Goal: Information Seeking & Learning: Learn about a topic

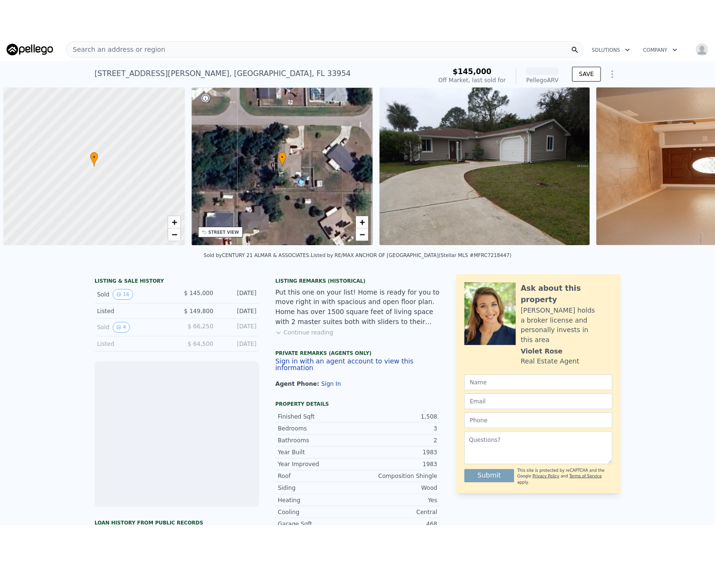
scroll to position [0, 4]
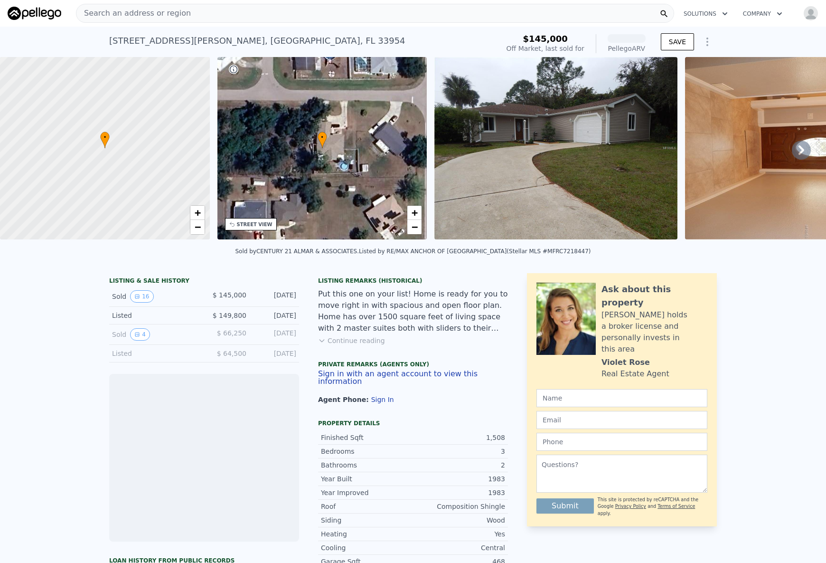
click at [155, 12] on span "Search an address or region" at bounding box center [133, 13] width 114 height 11
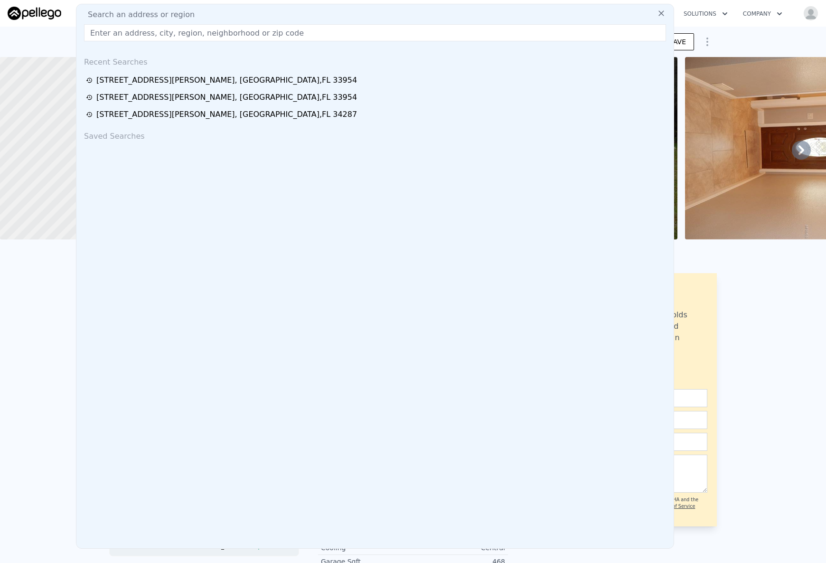
click at [657, 12] on icon at bounding box center [661, 13] width 9 height 9
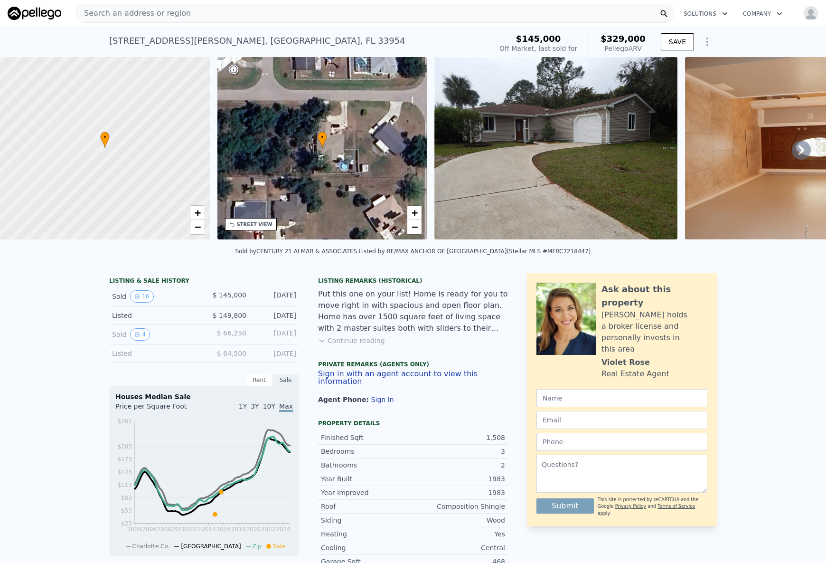
click at [46, 19] on img at bounding box center [35, 13] width 54 height 13
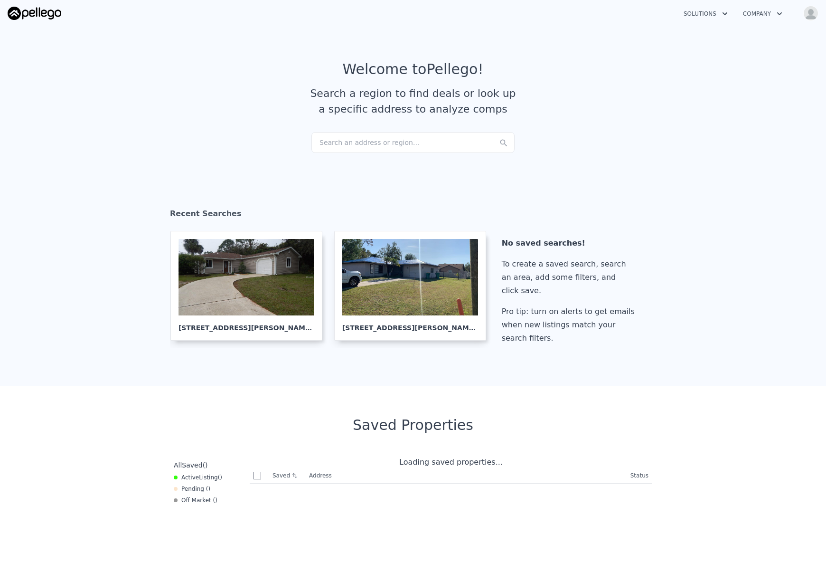
click at [47, 15] on img at bounding box center [35, 13] width 54 height 13
checkbox input "true"
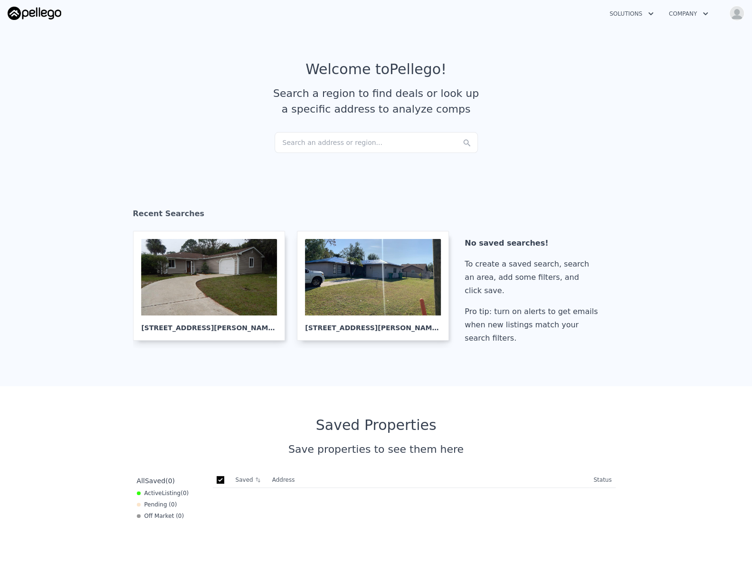
click at [733, 20] on button "Open user menu" at bounding box center [734, 13] width 19 height 15
click at [503, 51] on section "Welcome to Pellego ! Search a region to find deals or look up a specific addres…" at bounding box center [376, 96] width 752 height 147
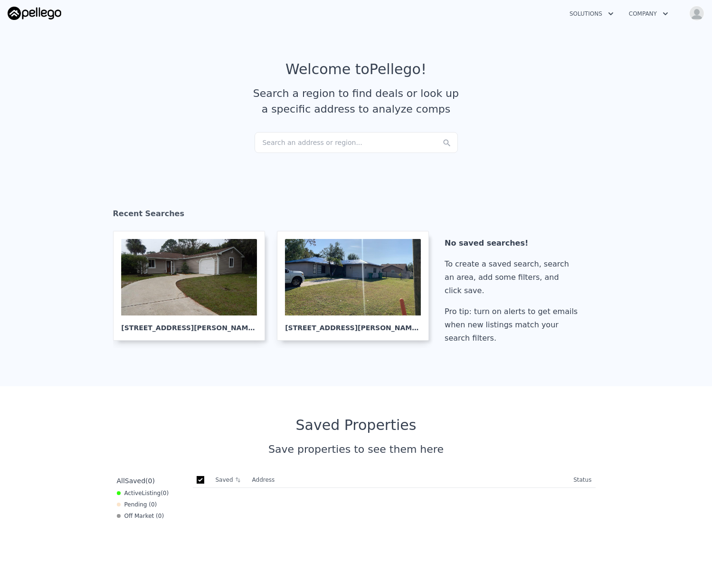
click at [334, 145] on div "Search an address or region..." at bounding box center [355, 142] width 203 height 21
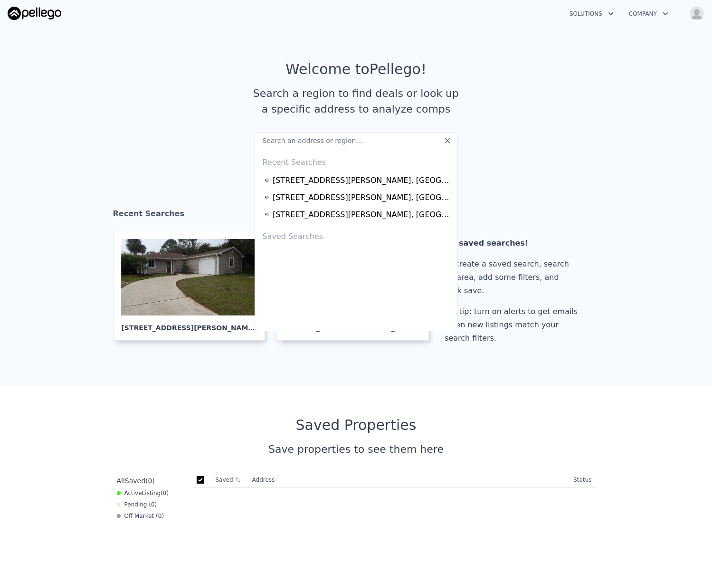
paste input "1394 Yorkshire St, Port Charlotte, FL 33952"
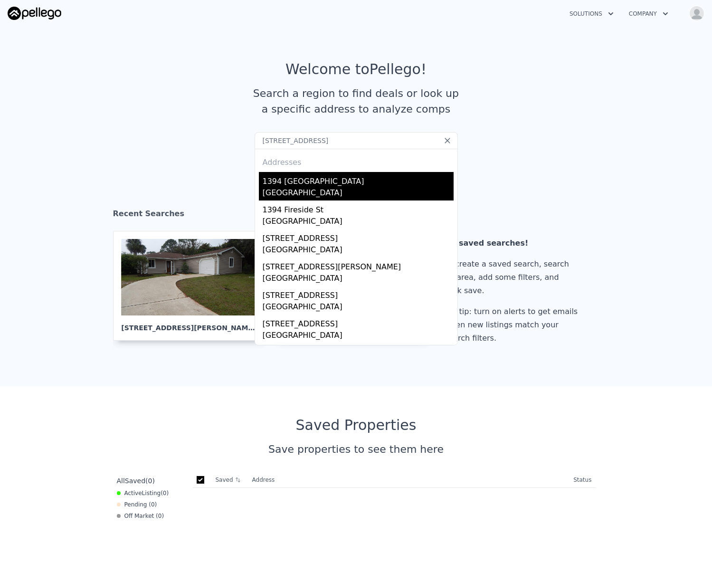
type input "1394 Yorkshire St, Port Charlotte, FL 33952"
click at [294, 186] on div "1394 Yorkshire St" at bounding box center [358, 179] width 191 height 15
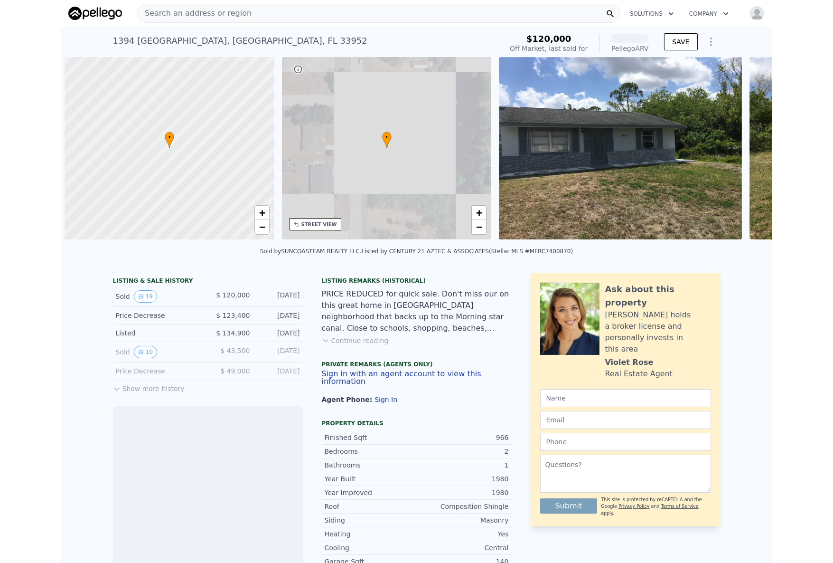
scroll to position [0, 4]
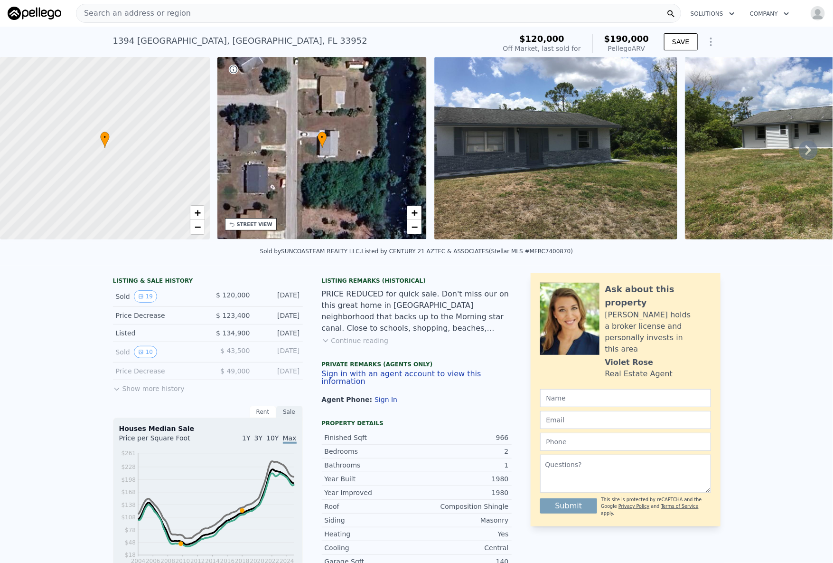
click at [164, 14] on span "Search an address or region" at bounding box center [133, 13] width 114 height 11
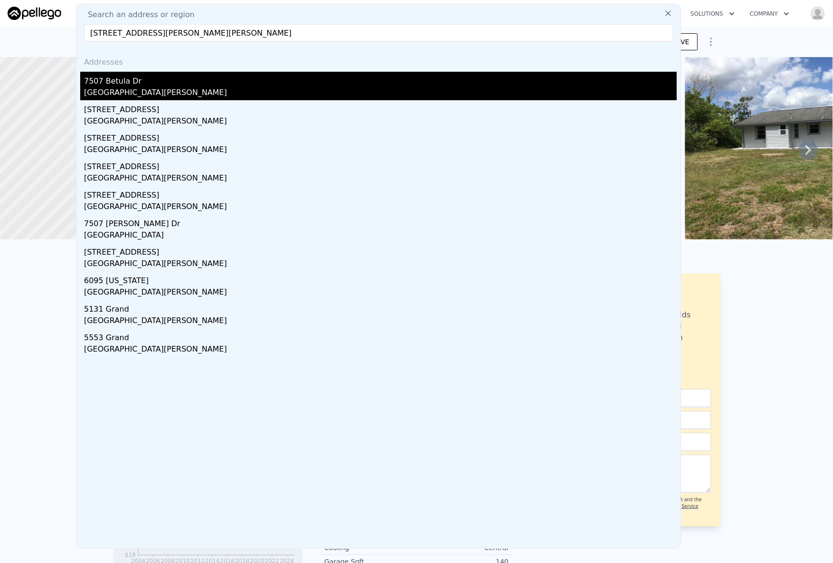
type input "7507 Katherine Dr, New Port Richey, FL 34654"
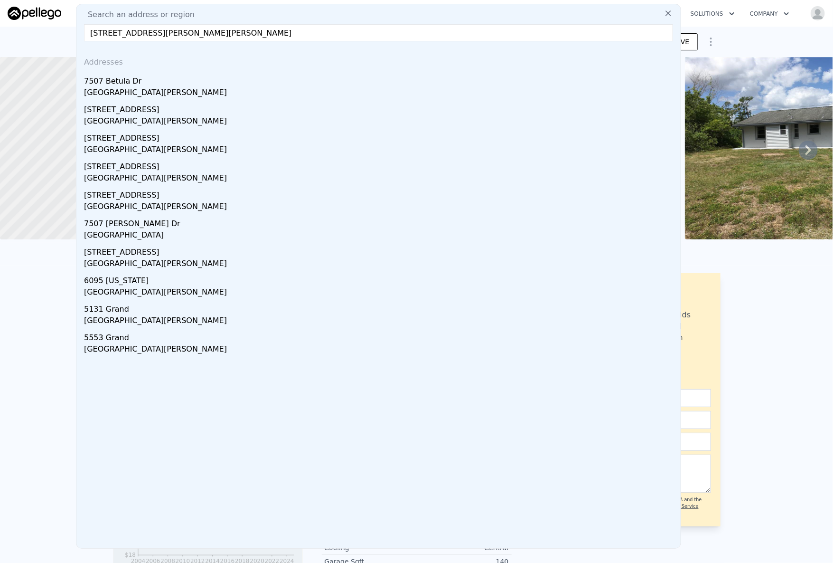
drag, startPoint x: 113, startPoint y: 82, endPoint x: 104, endPoint y: 76, distance: 11.3
click at [113, 82] on div "7507 Betula Dr" at bounding box center [380, 79] width 593 height 15
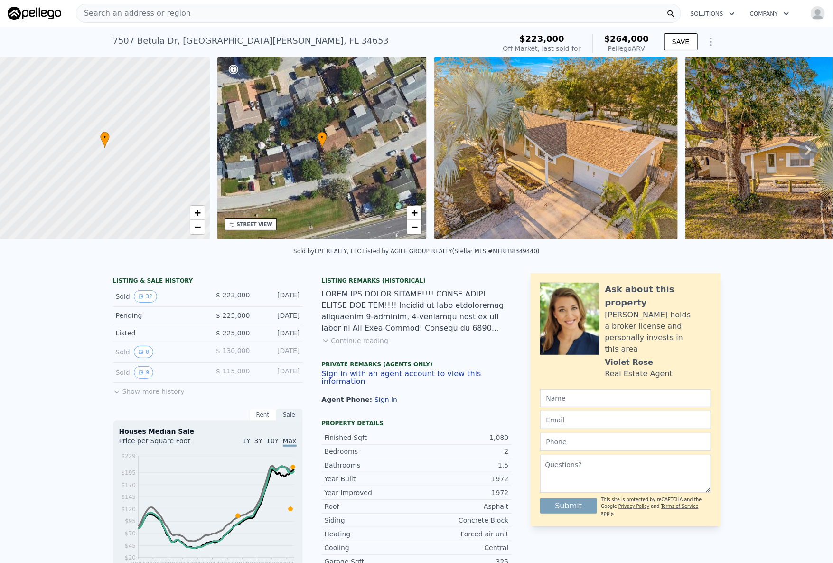
click at [166, 18] on span "Search an address or region" at bounding box center [133, 13] width 114 height 11
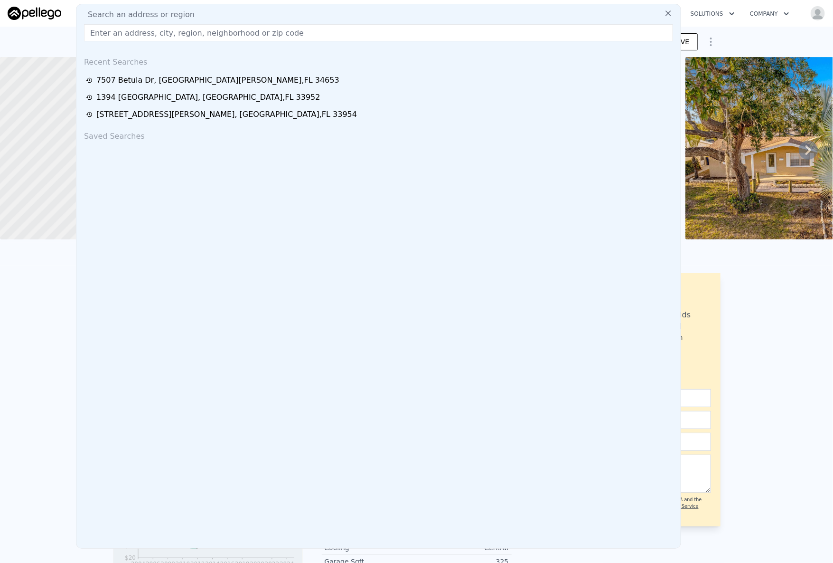
click at [31, 38] on div "7507 Betula Dr , New Port Richey East , FL 34653 Sold May 2025 for $223k (~ARV …" at bounding box center [416, 42] width 833 height 30
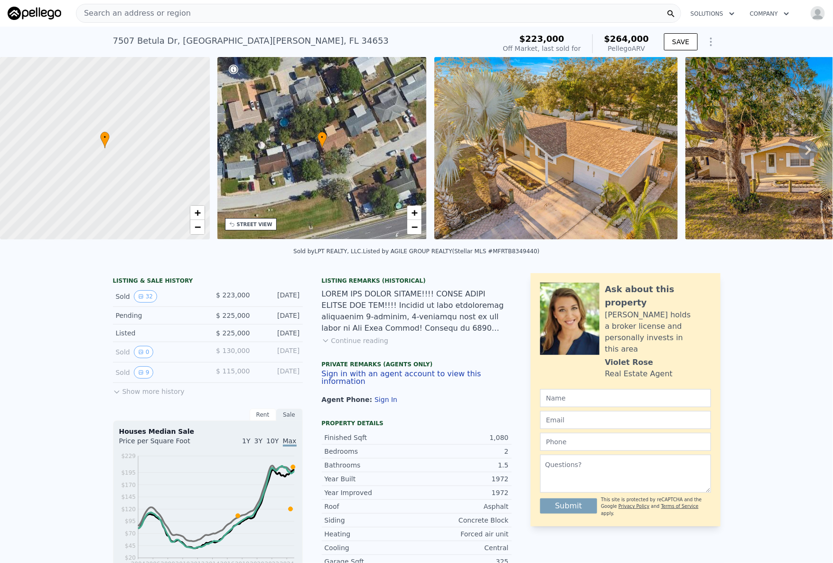
click at [154, 19] on span "Search an address or region" at bounding box center [133, 13] width 114 height 11
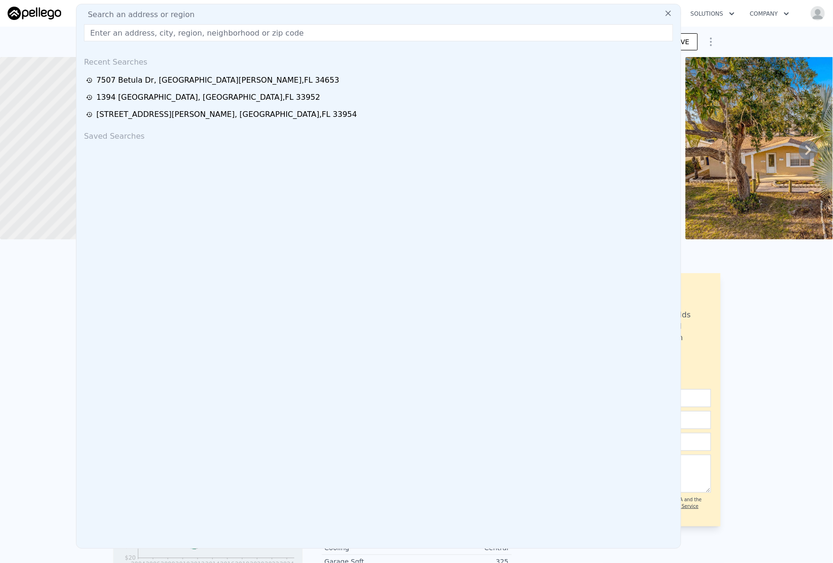
drag, startPoint x: 135, startPoint y: 42, endPoint x: 133, endPoint y: 36, distance: 6.3
paste input "7507 Katherine Dr, New Port Richey, FL 34654"
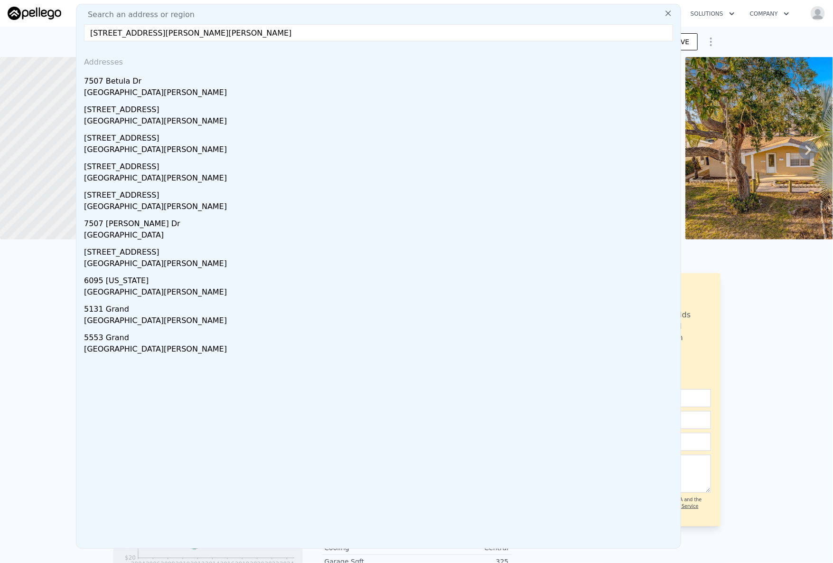
click at [183, 38] on input "7507 Katherine Dr, New Port Richey, FL 34654" at bounding box center [378, 32] width 589 height 17
paste input "text"
click at [113, 37] on input "7507 Katherine Dr, New Port Richey, FL 34654" at bounding box center [378, 32] width 589 height 17
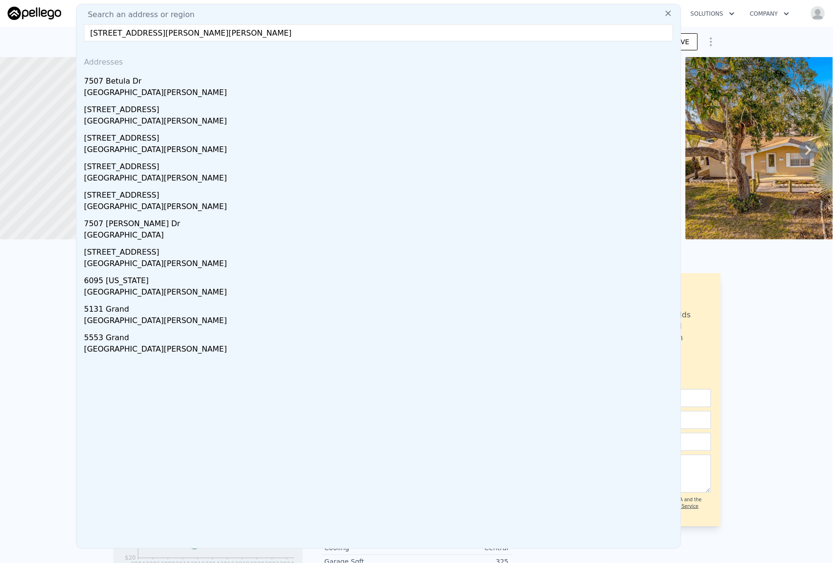
click at [113, 37] on input "7507 Katherine Dr, New Port Richey, FL 34654" at bounding box center [378, 32] width 589 height 17
paste input "2106 Mississippi Ave, Englewood, FL 3422"
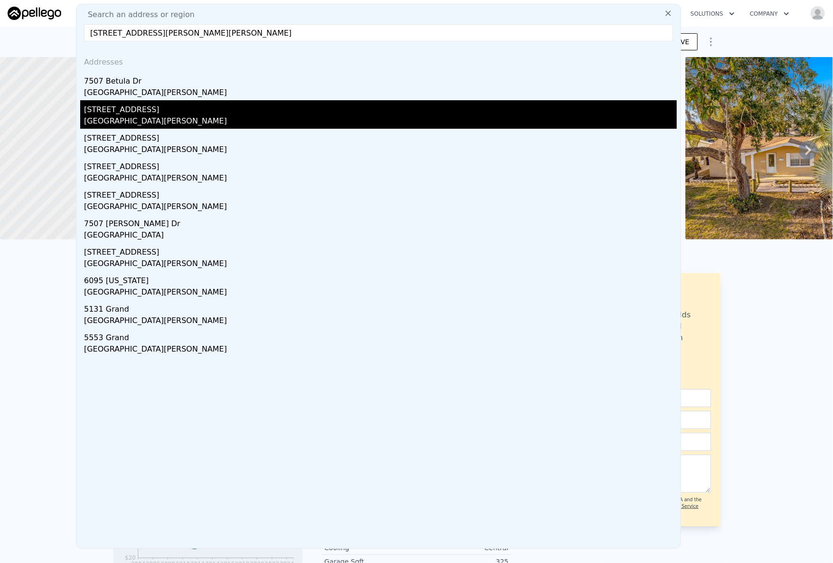
type input "2106 Mississippi Ave, Englewood, FL 34224"
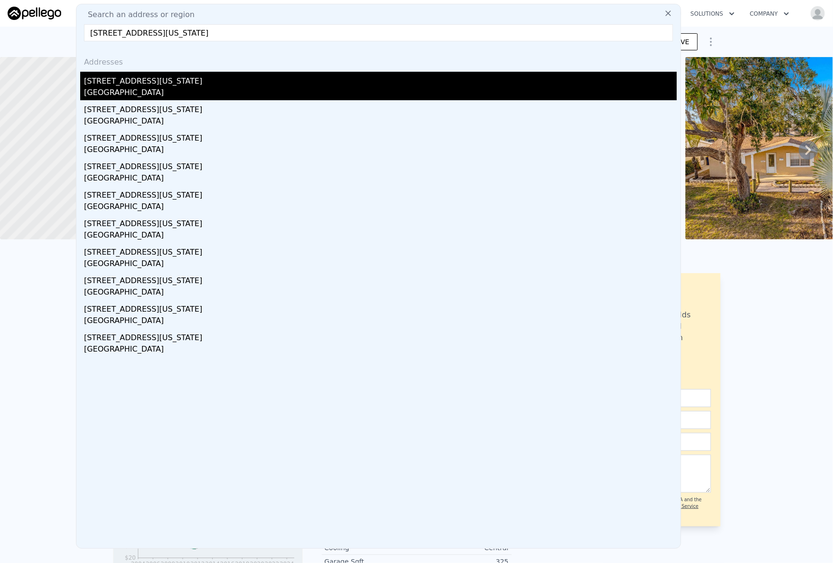
click at [150, 83] on div "2106 Mississippi Ave" at bounding box center [380, 79] width 593 height 15
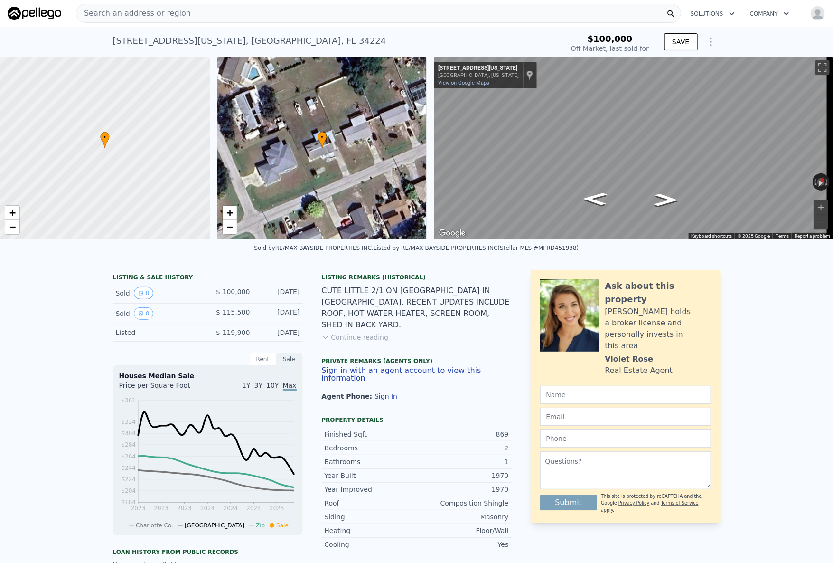
type input "$ 220,000"
type input "$ 82,695"
click at [142, 17] on span "Search an address or region" at bounding box center [133, 13] width 114 height 11
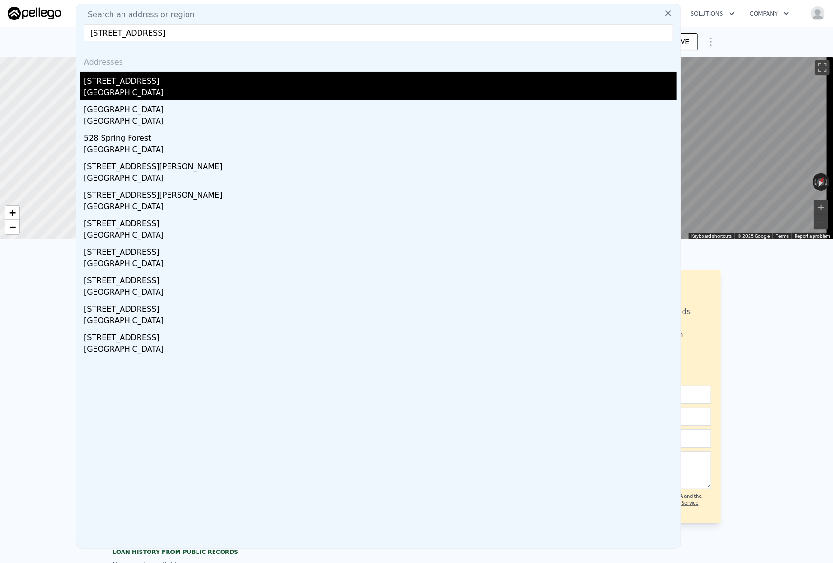
type input "6258 Spring Forest Cir, Jacksonville, FL 32216"
click at [140, 84] on div "6258 Spring Forest Cir" at bounding box center [380, 79] width 593 height 15
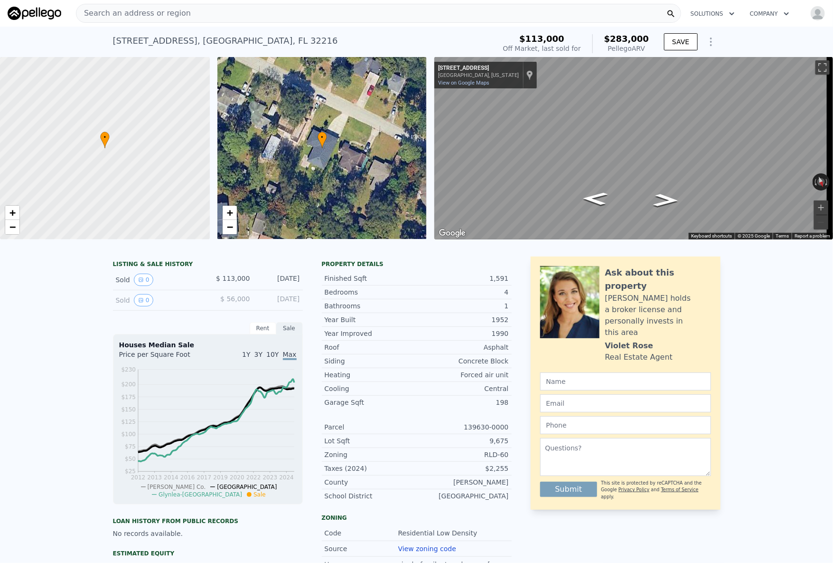
click at [147, 27] on div "6258 Spring Forest Cir , Jacksonville , FL 32216 Sold May 2010 for $113k (~ARV …" at bounding box center [417, 42] width 608 height 30
click at [138, 21] on div "Search an address or region" at bounding box center [133, 13] width 114 height 18
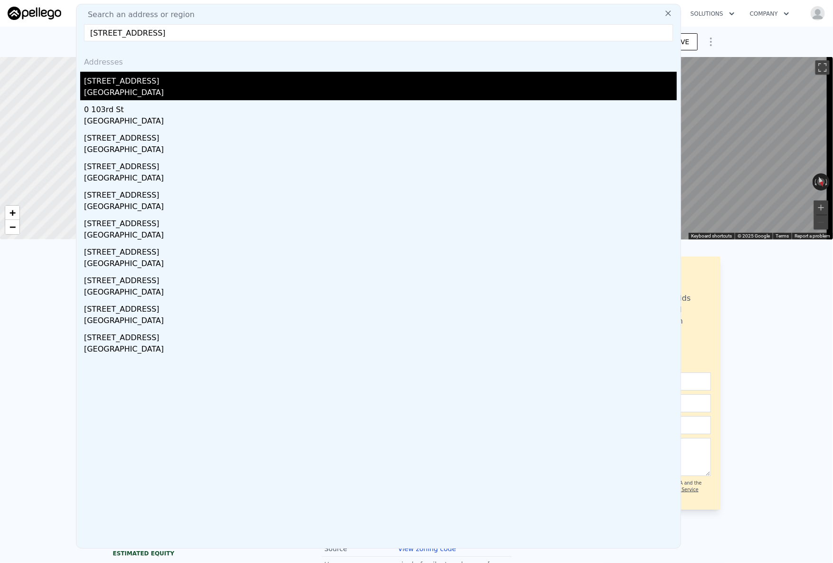
type input "9199 103rd St, Jacksonville, FL 32210"
click at [110, 73] on div "9199 103rd St" at bounding box center [380, 79] width 593 height 15
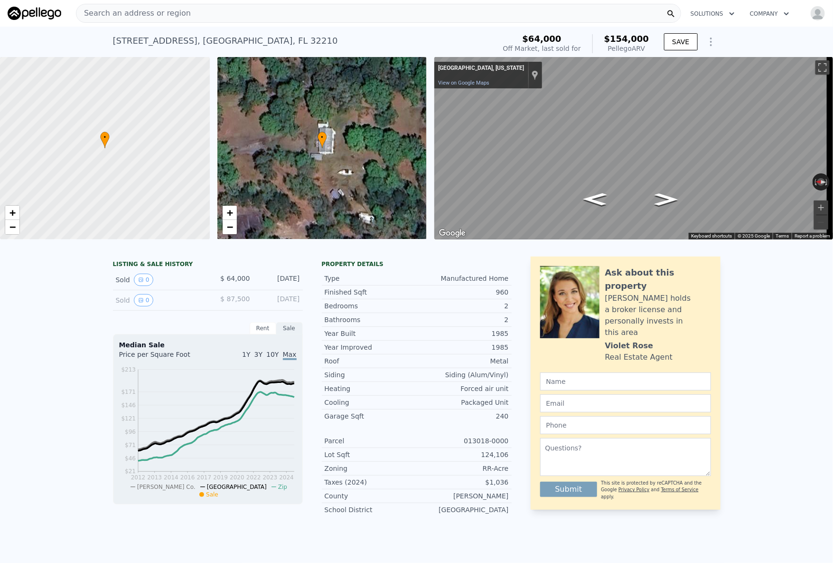
click at [126, 17] on span "Search an address or region" at bounding box center [133, 13] width 114 height 11
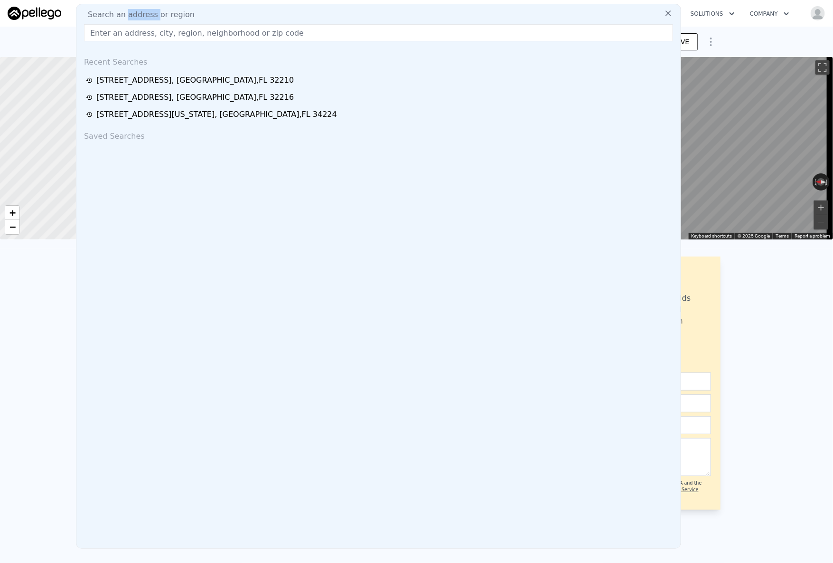
click at [126, 17] on span "Search an address or region" at bounding box center [137, 14] width 114 height 11
drag, startPoint x: 125, startPoint y: 17, endPoint x: 118, endPoint y: 27, distance: 12.3
click at [118, 26] on input "text" at bounding box center [378, 32] width 589 height 17
paste input "1739 Melson Ave, Jacksonville, FL 32254"
type input "1739 Melson Ave, Jacksonville, FL 32254"
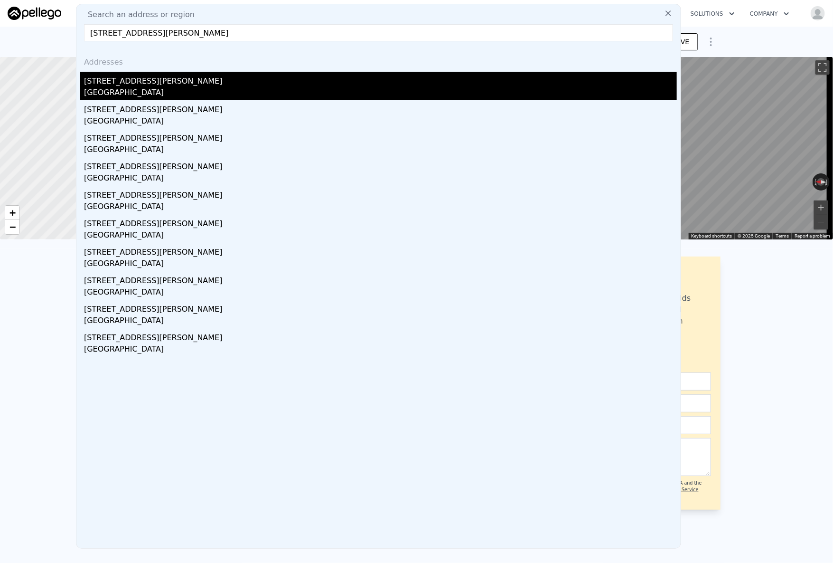
click at [117, 81] on div "1739 Melson Ave" at bounding box center [380, 79] width 593 height 15
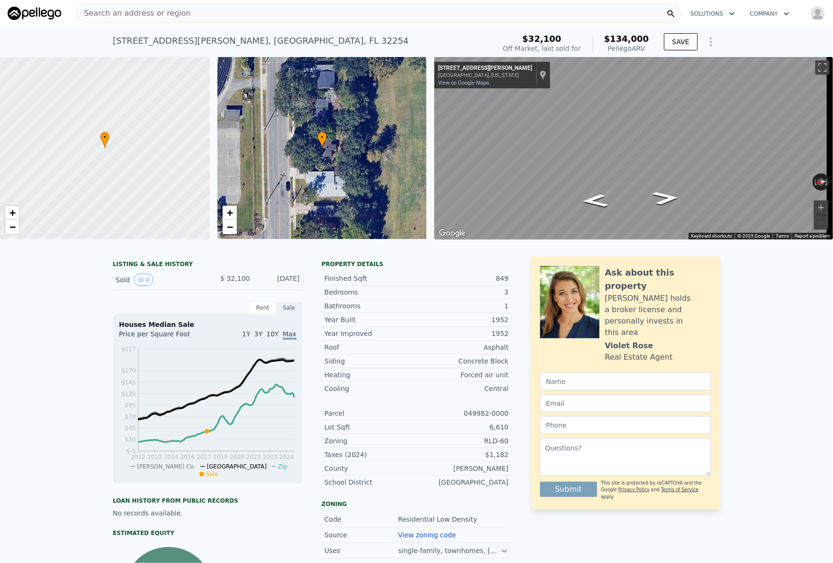
click at [115, 11] on span "Search an address or region" at bounding box center [133, 13] width 114 height 11
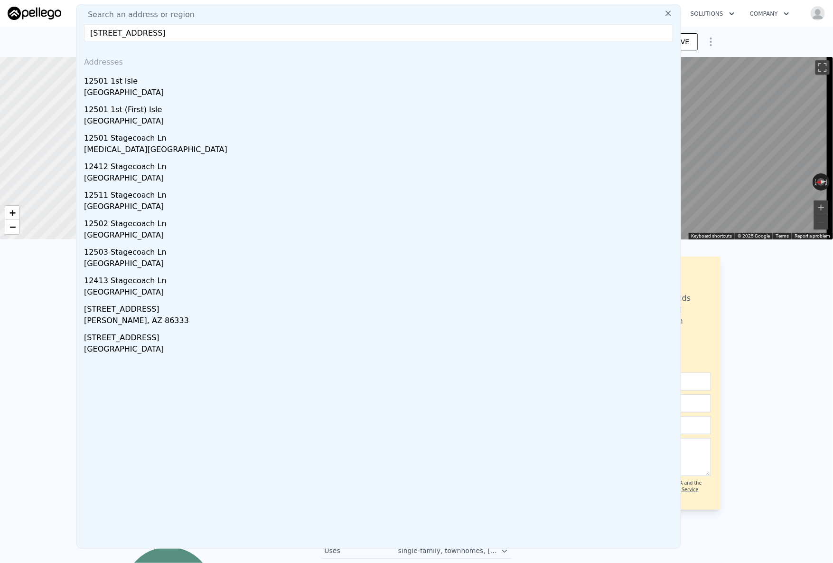
type input "12501 Stagecoach Ln, Hudson, FL 34667"
click at [46, 12] on img at bounding box center [35, 13] width 54 height 13
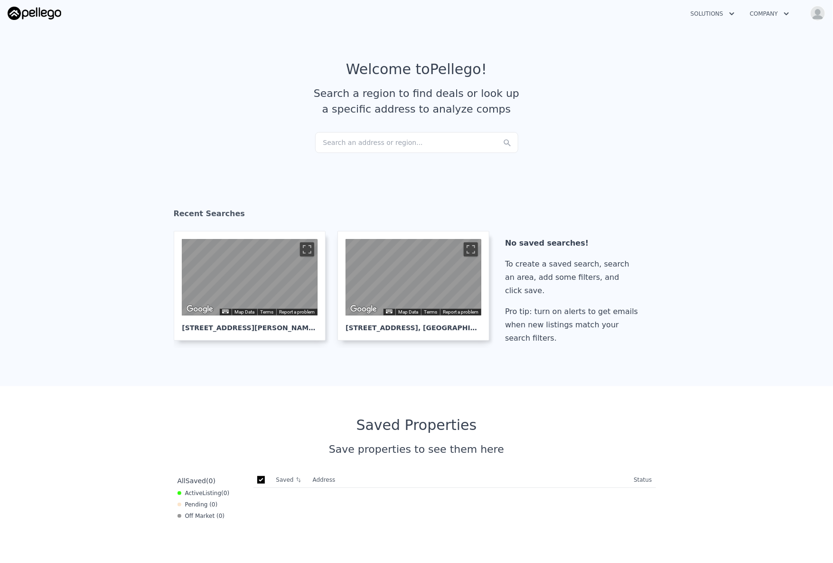
click at [361, 144] on div "Search an address or region..." at bounding box center [416, 142] width 203 height 21
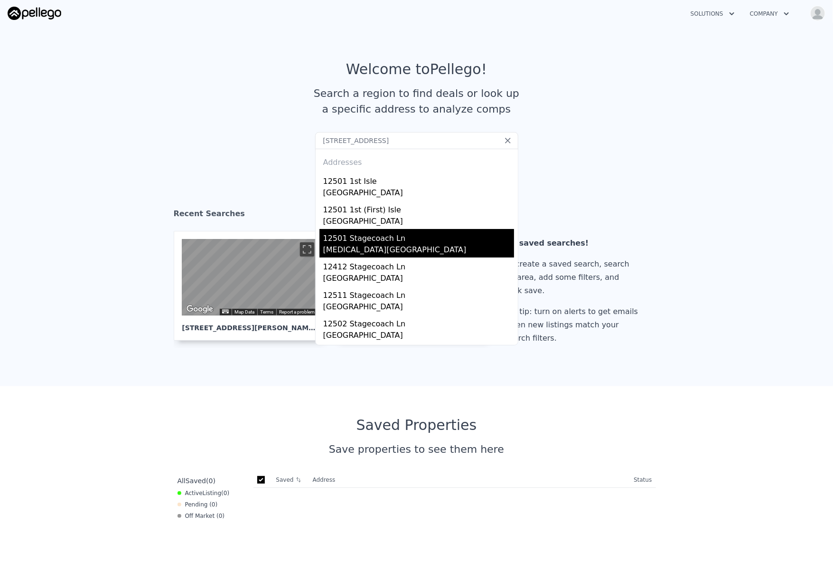
type input "12501 Stagecoach Ln, Hudson, FL 34667"
click at [399, 249] on div "Bayonet Point, FL 34667" at bounding box center [418, 250] width 191 height 13
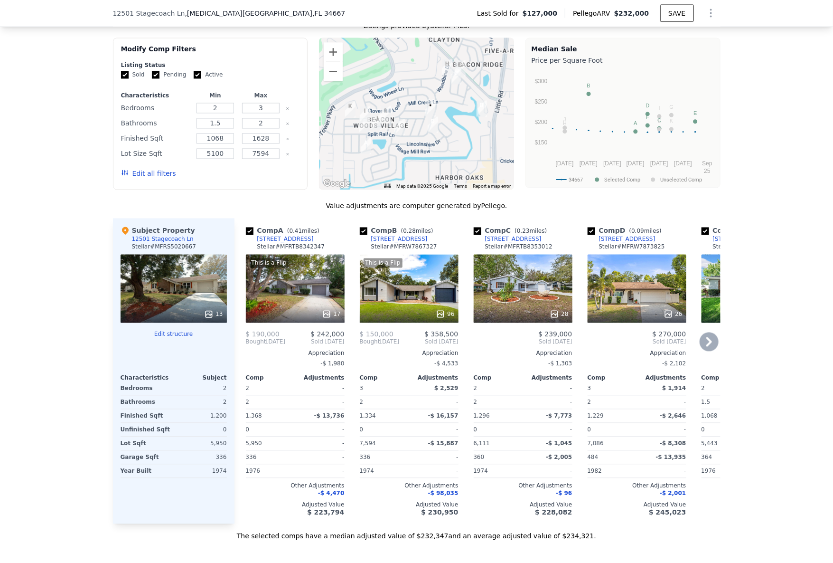
scroll to position [859, 0]
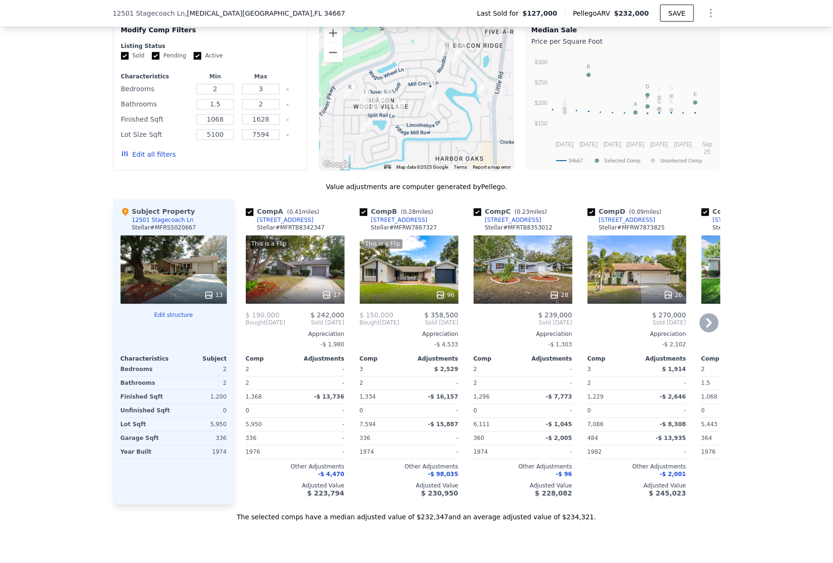
click at [278, 224] on div "8300 Woodsong Row" at bounding box center [285, 220] width 56 height 8
click at [402, 278] on div "This is a Flip 96" at bounding box center [409, 269] width 99 height 68
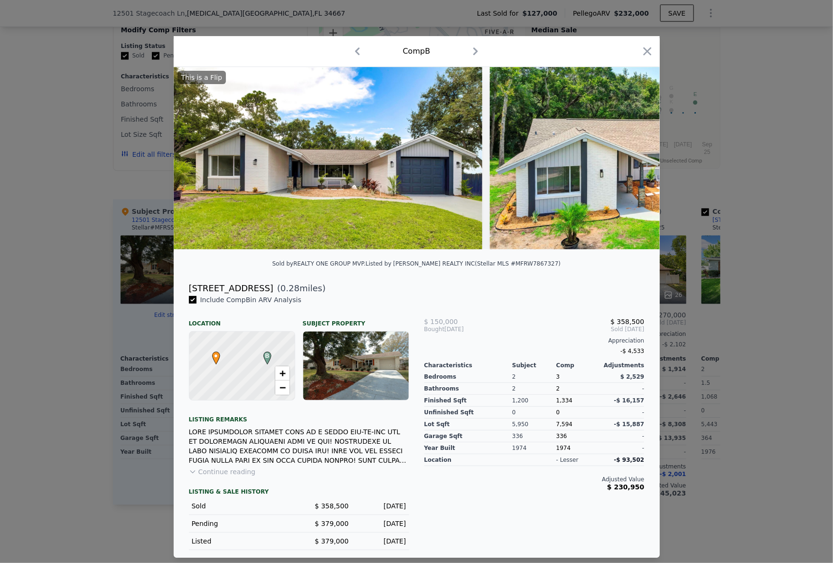
click at [258, 290] on div "12503 River Mill Dr" at bounding box center [231, 288] width 85 height 13
copy div "12503 River Mill Dr"
click at [35, 142] on div at bounding box center [416, 281] width 833 height 563
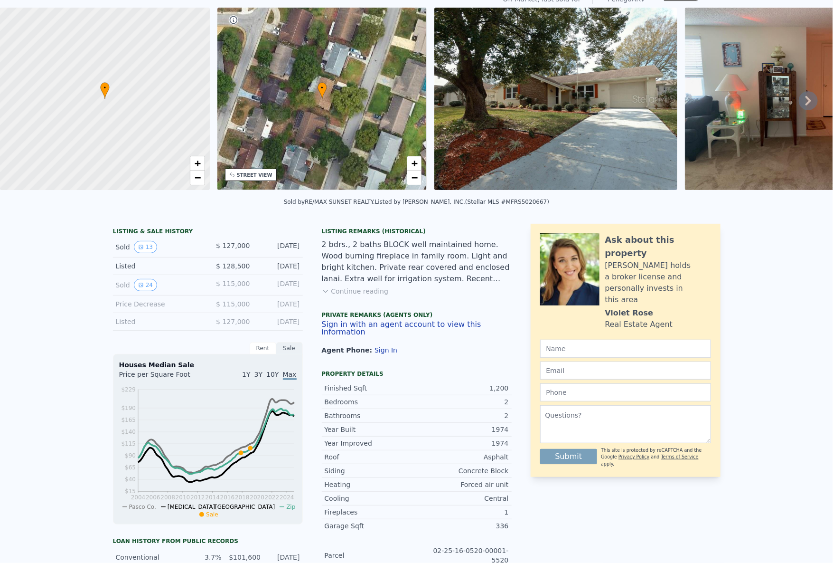
scroll to position [3, 0]
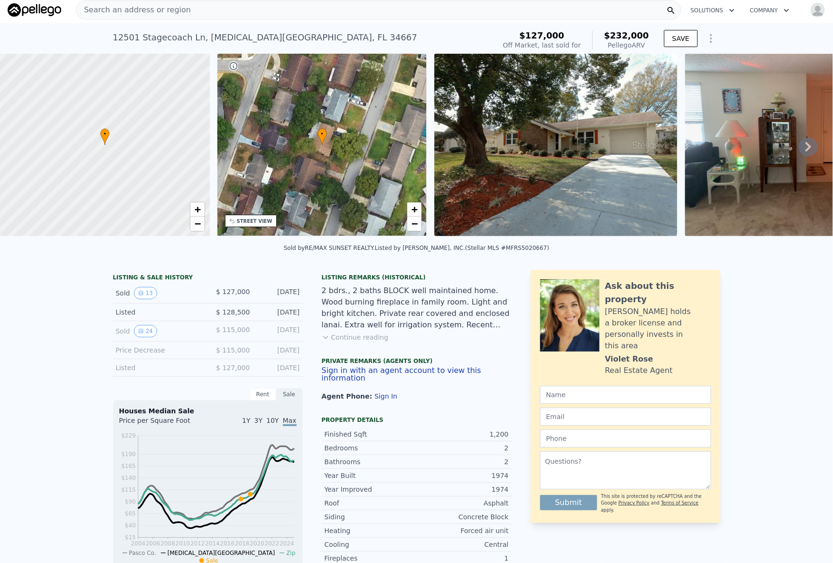
click at [114, 10] on span "Search an address or region" at bounding box center [133, 9] width 114 height 11
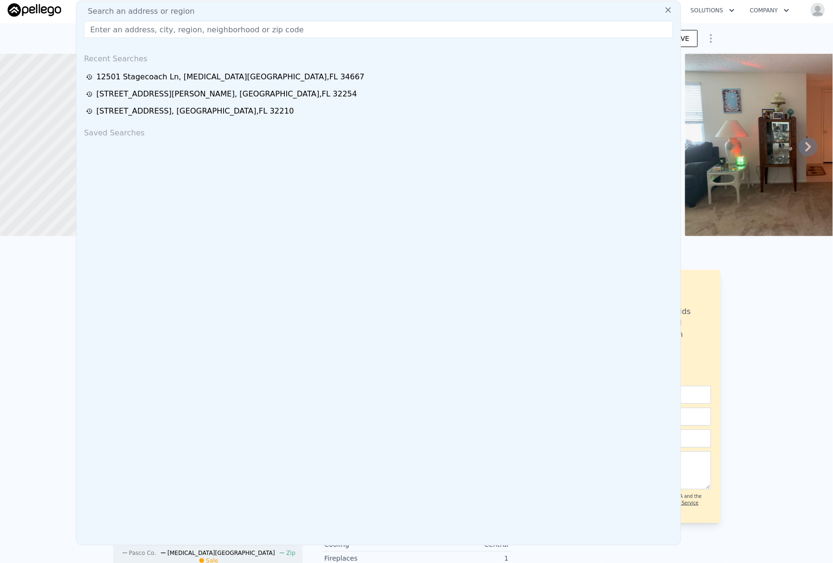
click at [111, 28] on input "text" at bounding box center [378, 29] width 589 height 17
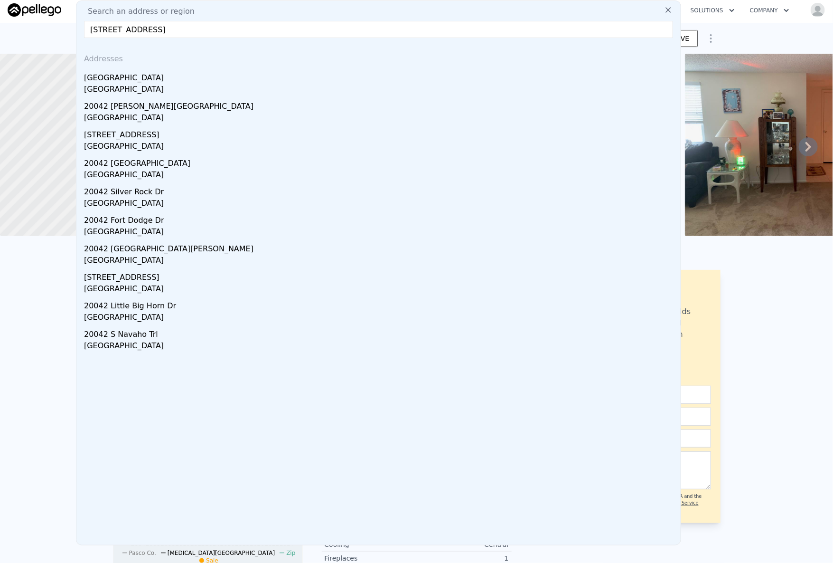
type input "20042 Arbor Creek Dr, Katy, TX 77449"
click at [136, 75] on div "20042 Arbor Creek Dr" at bounding box center [380, 75] width 593 height 15
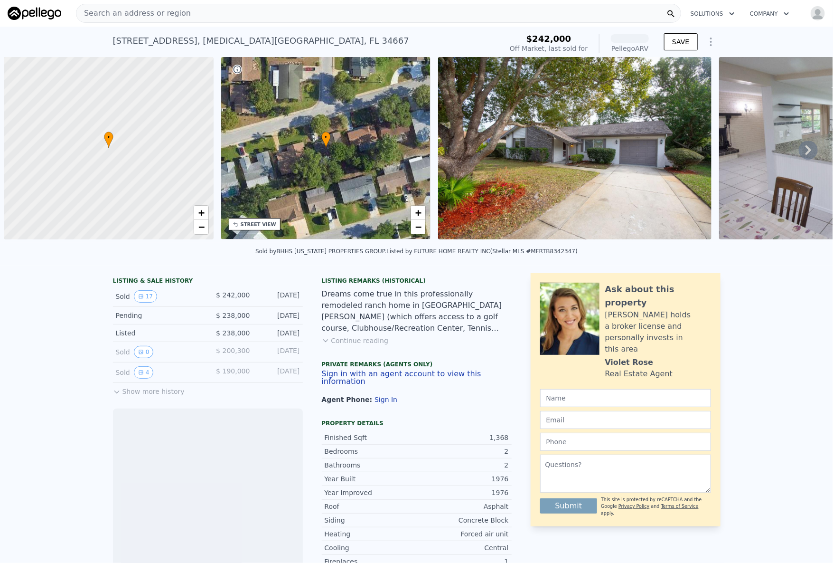
scroll to position [0, 4]
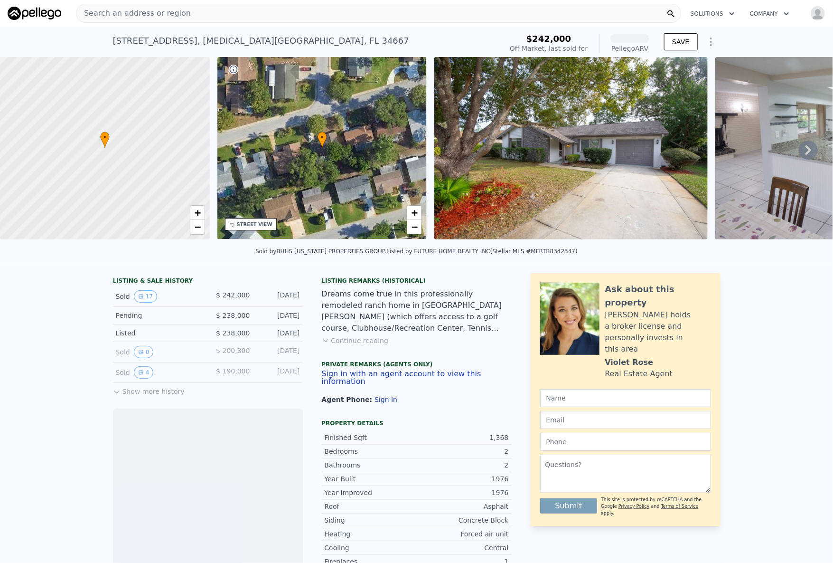
click at [157, 43] on div "8300 Woodsong Row , Bayonet Point , FL 34667" at bounding box center [261, 40] width 296 height 13
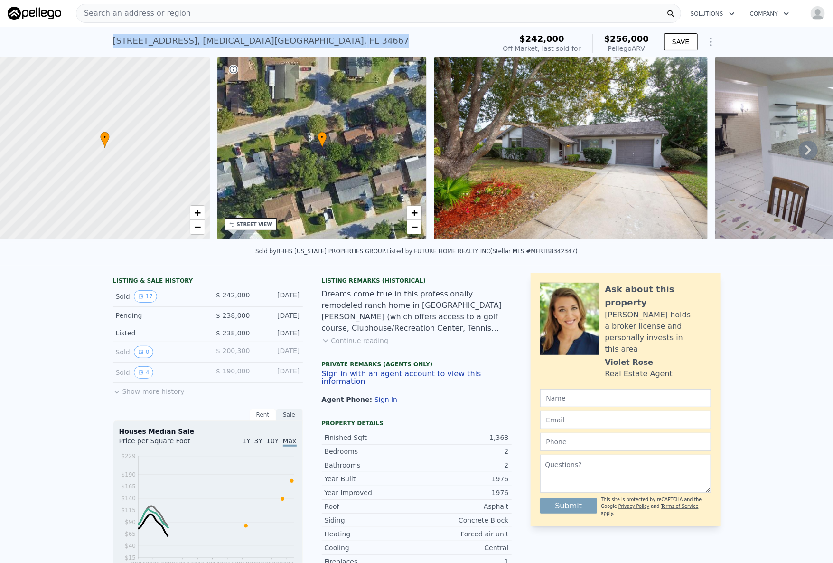
copy div "8300 Woodsong Row , Bayonet Point , FL 34667 Sold Mar 2025 for $242k (~ARV $256…"
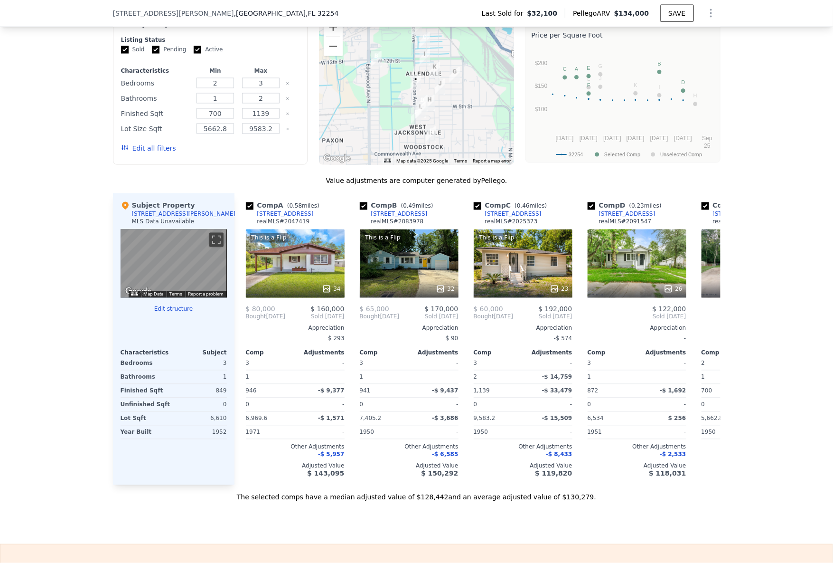
scroll to position [774, 0]
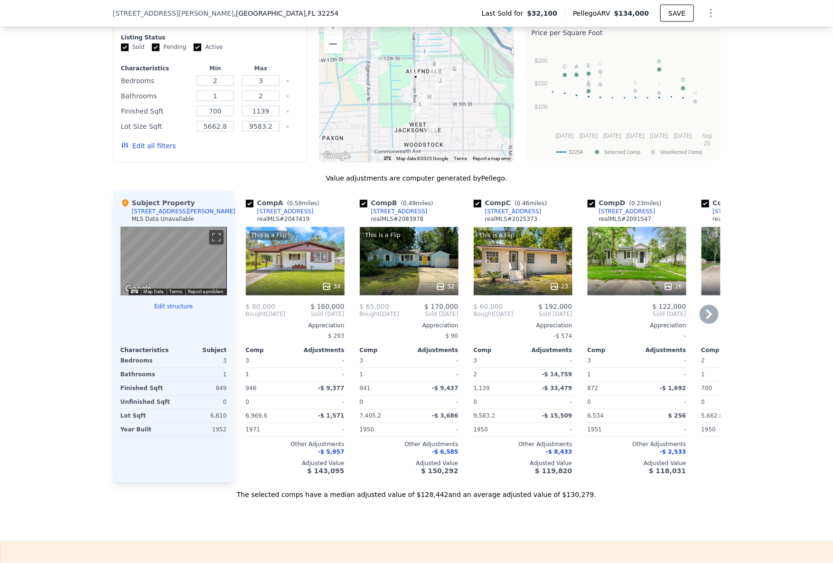
click at [263, 216] on div "[STREET_ADDRESS]" at bounding box center [285, 212] width 56 height 8
click at [390, 216] on div "[STREET_ADDRESS]" at bounding box center [399, 212] width 56 height 8
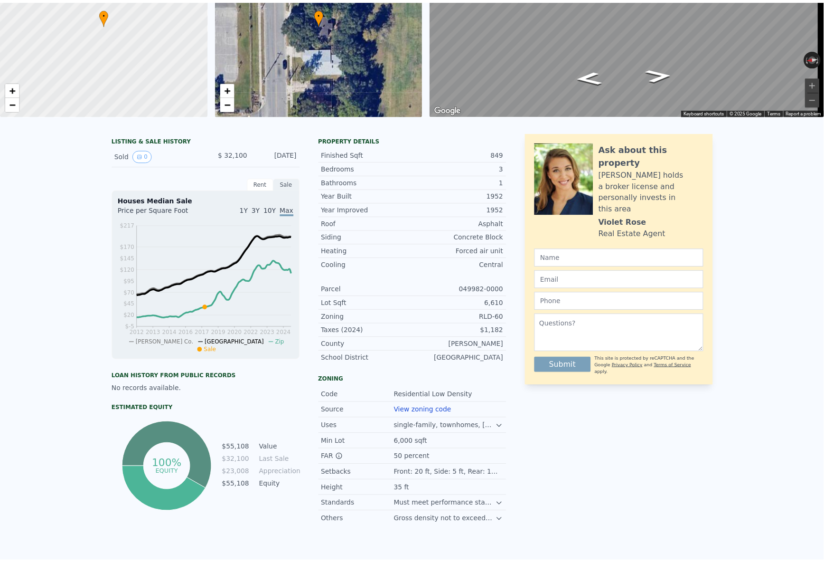
scroll to position [0, 0]
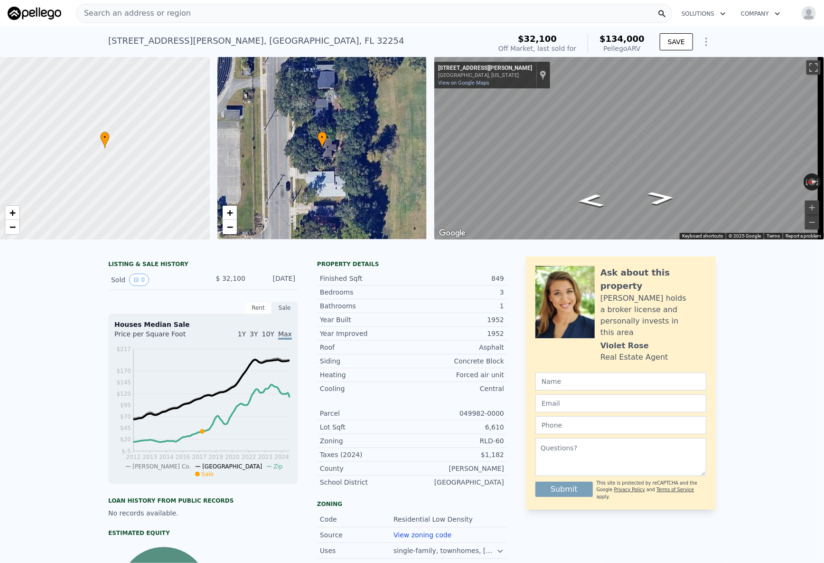
click at [104, 17] on span "Search an address or region" at bounding box center [133, 13] width 114 height 11
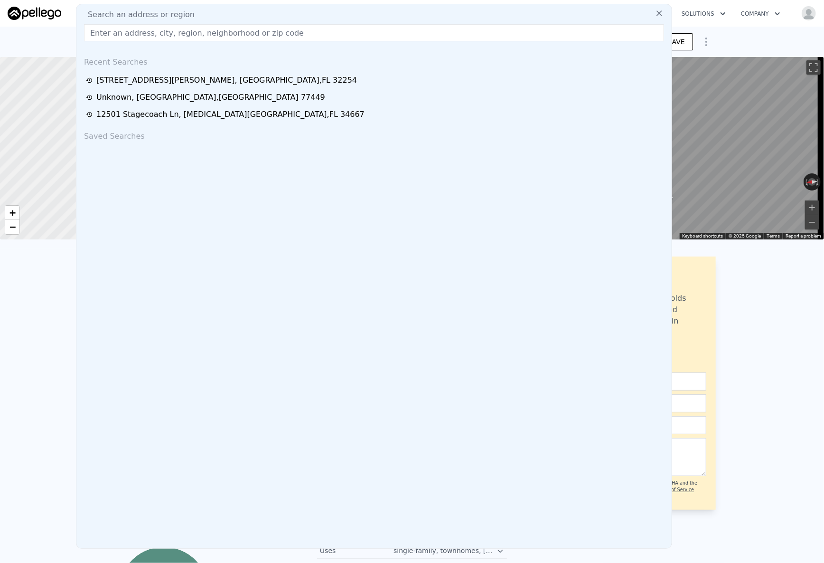
click at [105, 35] on input "text" at bounding box center [374, 32] width 580 height 17
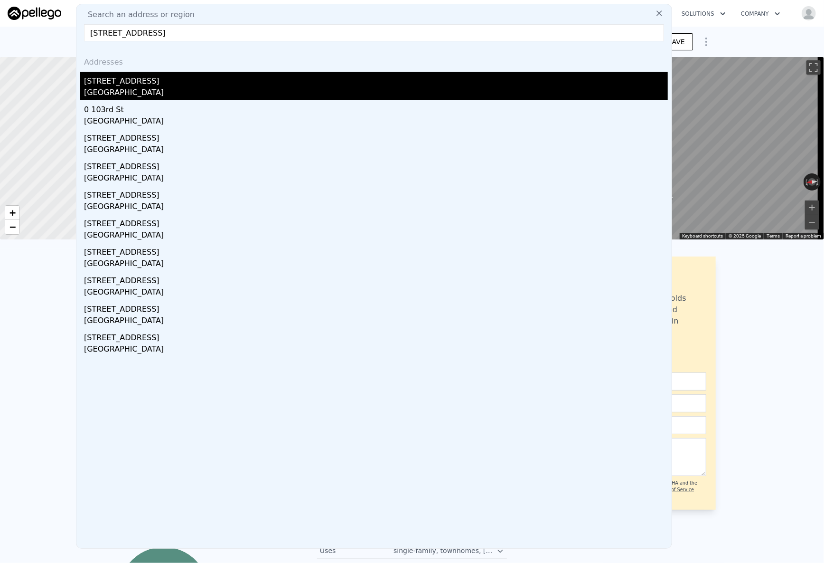
type input "9199 103rd St, Jacksonville, FL 32210"
click at [113, 76] on div "9199 103rd St" at bounding box center [376, 79] width 584 height 15
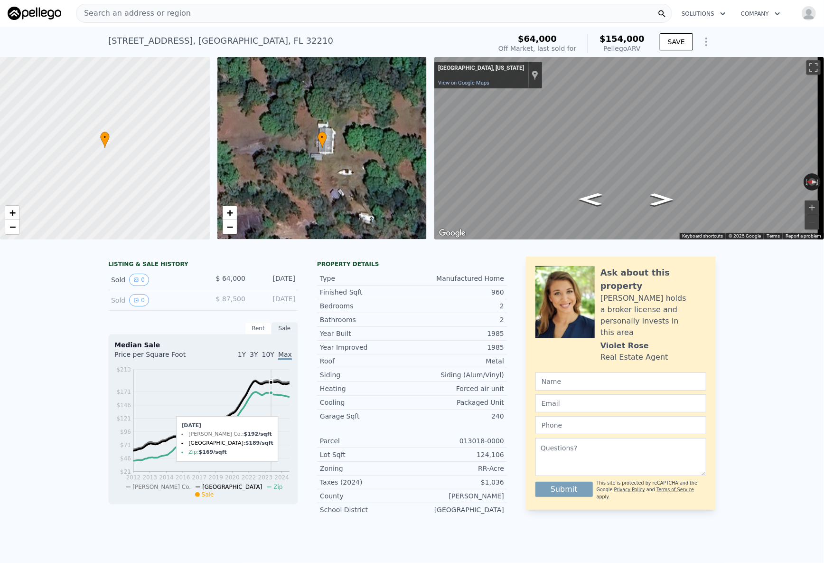
click at [116, 19] on div "Search an address or region" at bounding box center [133, 13] width 114 height 18
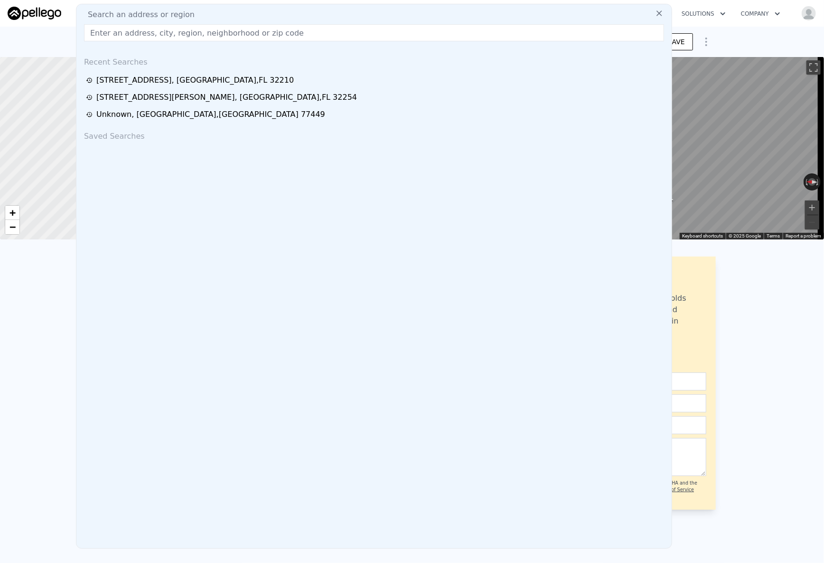
click at [119, 28] on input "text" at bounding box center [374, 32] width 580 height 17
type input "6258 Spring Forest Cir, Jacksonville, FL 32216"
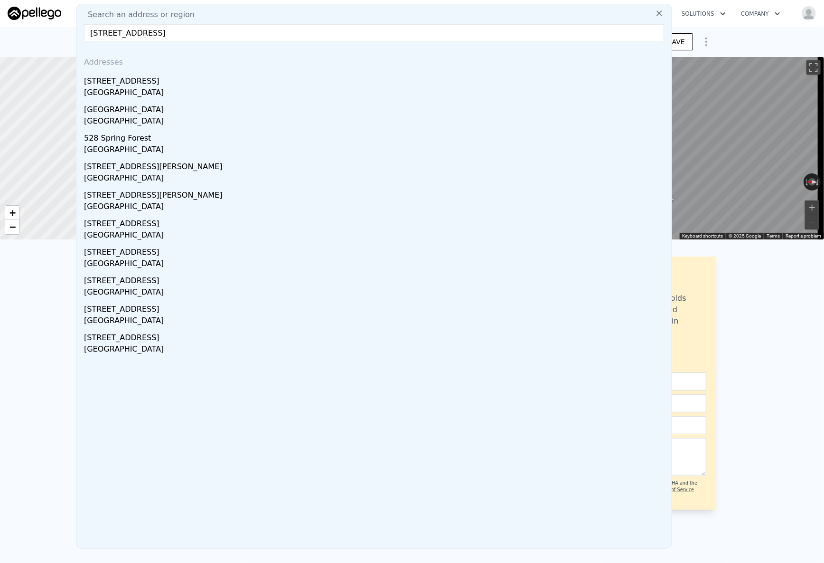
drag, startPoint x: 131, startPoint y: 79, endPoint x: 4, endPoint y: 23, distance: 139.0
click at [131, 79] on div "6258 Spring Forest Cir" at bounding box center [376, 79] width 584 height 15
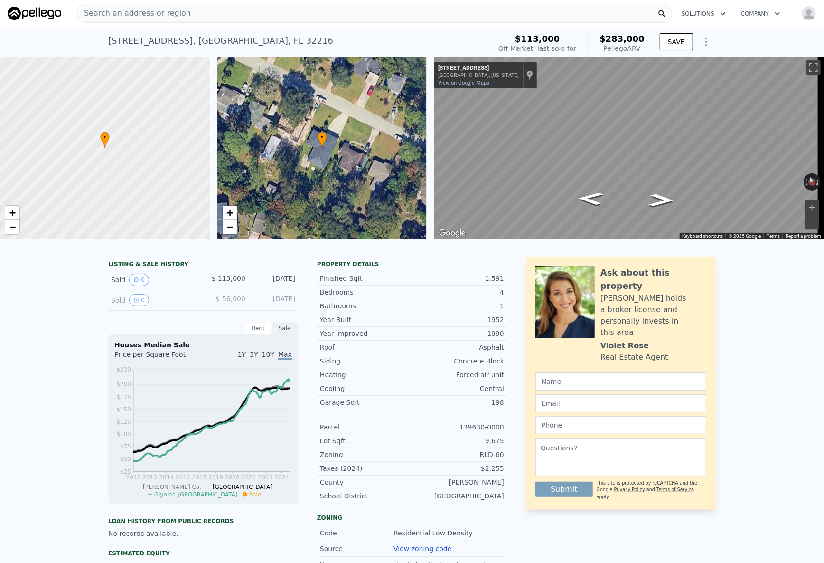
click at [207, 14] on div "Search an address or region" at bounding box center [374, 13] width 596 height 19
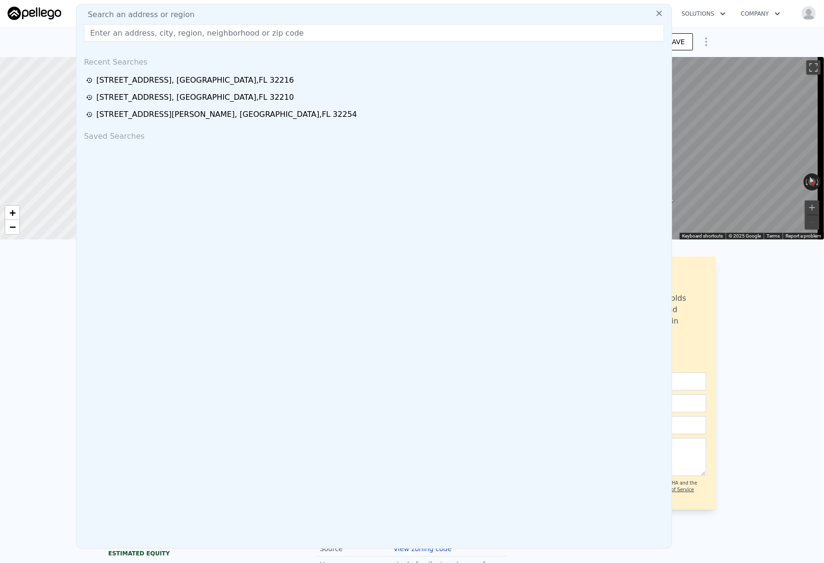
click at [207, 27] on input "text" at bounding box center [374, 32] width 580 height 17
click at [26, 33] on div "6258 Spring Forest Cir , Jacksonville , FL 32216 Sold May 2010 for $113k (~ARV …" at bounding box center [412, 42] width 824 height 30
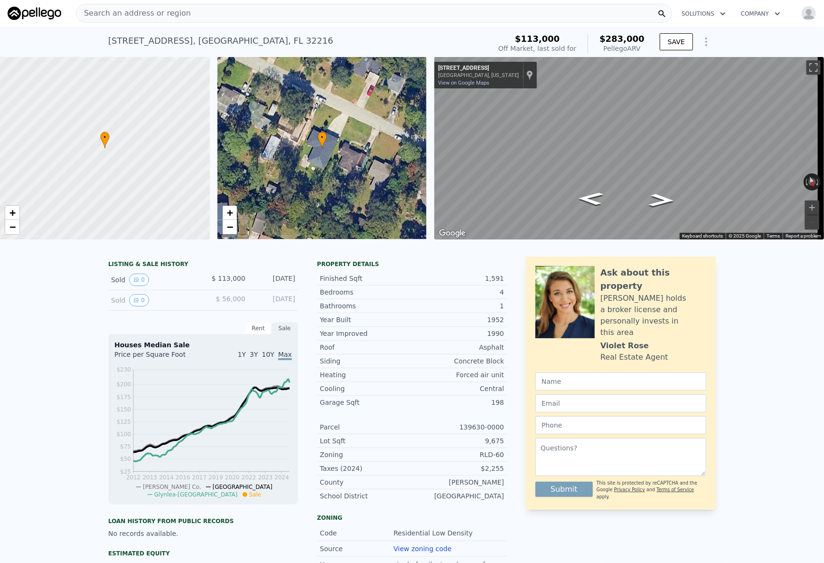
click at [278, 40] on div "6258 Spring Forest Cir , Jacksonville , FL 32216 Sold May 2010 for $113k (~ARV …" at bounding box center [297, 43] width 379 height 27
drag, startPoint x: 278, startPoint y: 40, endPoint x: 109, endPoint y: 43, distance: 169.5
click at [110, 44] on div "6258 Spring Forest Cir , Jacksonville , FL 32216 Sold May 2010 for $113k (~ARV …" at bounding box center [297, 43] width 379 height 27
click at [99, 41] on div "6258 Spring Forest Cir , Jacksonville , FL 32216 Sold May 2010 for $113k (~ARV …" at bounding box center [412, 42] width 824 height 30
click at [103, 40] on div "6258 Spring Forest Cir , Jacksonville , FL 32216 Sold May 2010 for $113k (~ARV …" at bounding box center [412, 42] width 824 height 30
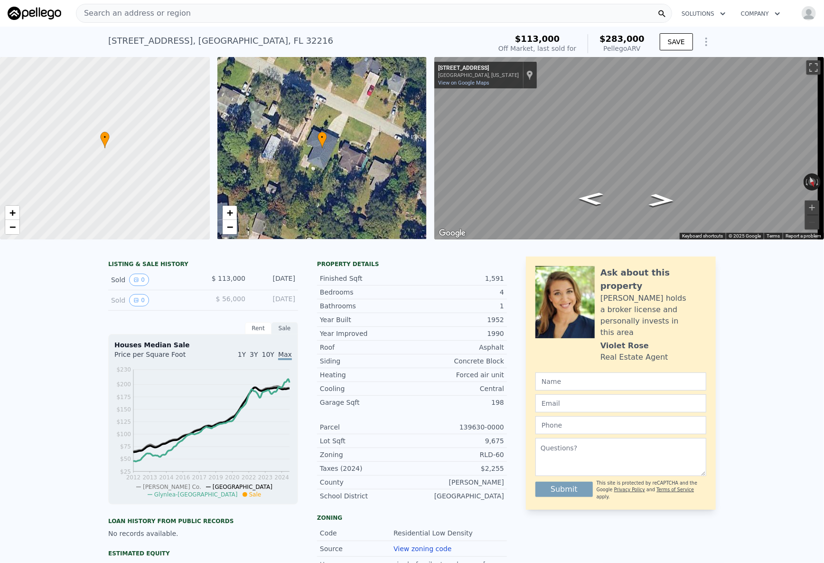
click at [104, 42] on div "6258 Spring Forest Cir , Jacksonville , FL 32216 Sold May 2010 for $113k (~ARV …" at bounding box center [412, 42] width 824 height 30
click at [205, 49] on div "6258 Spring Forest Cir , Jacksonville , FL 32216 Sold May 2010 for $113k (~ARV …" at bounding box center [297, 43] width 379 height 27
click at [227, 39] on div "6258 Spring Forest Cir , Jacksonville , FL 32216" at bounding box center [220, 40] width 225 height 13
click at [278, 39] on div "6258 Spring Forest Cir , Jacksonville , FL 32216" at bounding box center [220, 40] width 225 height 13
drag, startPoint x: 278, startPoint y: 39, endPoint x: 99, endPoint y: 43, distance: 179.0
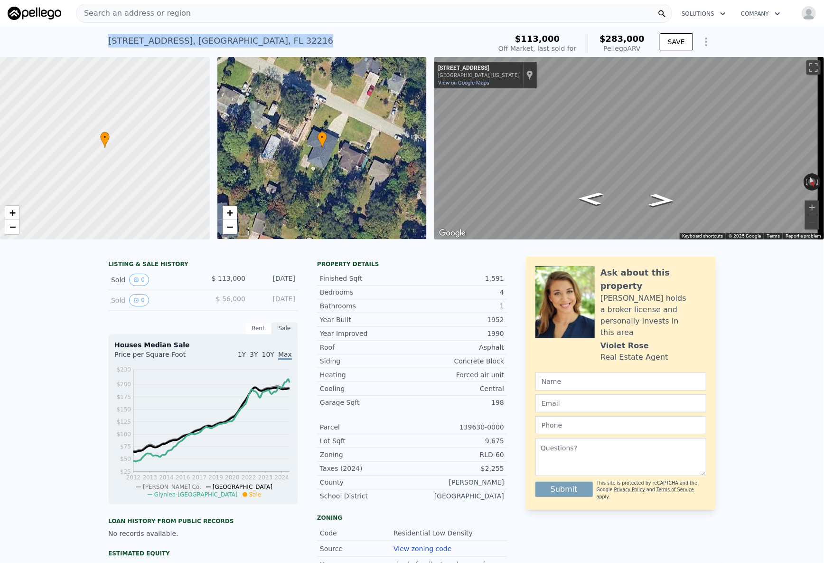
click at [99, 43] on div "6258 Spring Forest Cir , Jacksonville , FL 32216 Sold May 2010 for $113k (~ARV …" at bounding box center [412, 42] width 824 height 30
click at [99, 42] on div "6258 Spring Forest Cir , Jacksonville , FL 32216 Sold May 2010 for $113k (~ARV …" at bounding box center [412, 42] width 824 height 30
click at [118, 33] on div "6258 Spring Forest Cir , Jacksonville , FL 32216 Sold May 2010 for $113k (~ARV …" at bounding box center [297, 43] width 379 height 27
drag, startPoint x: 280, startPoint y: 41, endPoint x: 104, endPoint y: 41, distance: 175.7
click at [108, 41] on div "6258 Spring Forest Cir , Jacksonville , FL 32216 Sold May 2010 for $113k (~ARV …" at bounding box center [297, 43] width 379 height 27
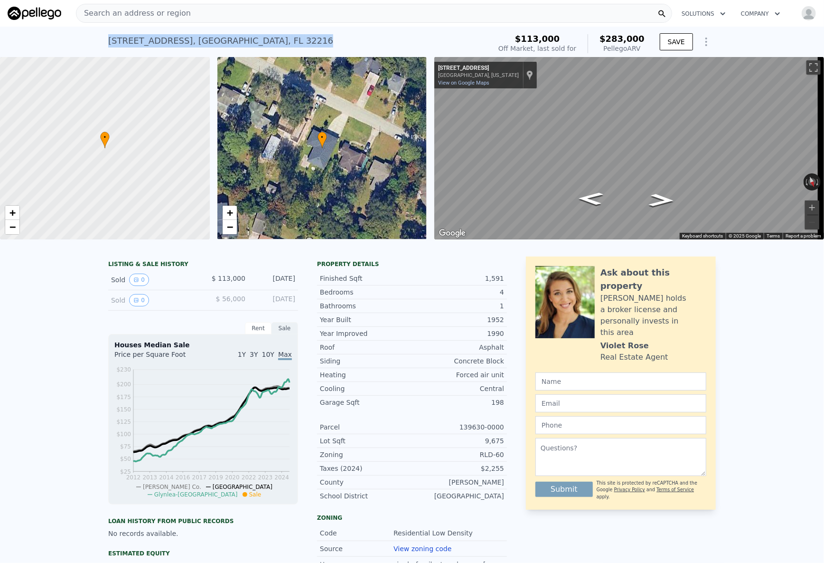
click at [108, 41] on div "6258 Spring Forest Cir , Jacksonville , FL 32216" at bounding box center [220, 40] width 225 height 13
drag, startPoint x: 278, startPoint y: 40, endPoint x: 100, endPoint y: 43, distance: 178.1
click at [100, 43] on div "6258 Spring Forest Cir , Jacksonville , FL 32216 Sold May 2010 for $113k (~ARV …" at bounding box center [412, 42] width 824 height 30
click at [102, 41] on div "6258 Spring Forest Cir , Jacksonville , FL 32216 Sold May 2010 for $113k (~ARV …" at bounding box center [412, 42] width 824 height 30
drag, startPoint x: 107, startPoint y: 40, endPoint x: 287, endPoint y: 39, distance: 179.5
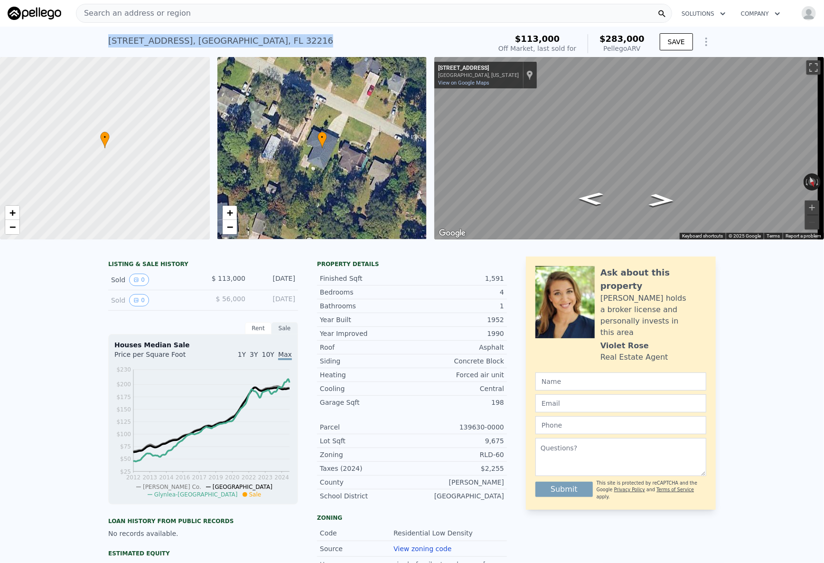
click at [287, 39] on div "6258 Spring Forest Cir , Jacksonville , FL 32216 Sold May 2010 for $113k (~ARV …" at bounding box center [297, 43] width 379 height 27
drag, startPoint x: 279, startPoint y: 40, endPoint x: 104, endPoint y: 43, distance: 174.7
click at [104, 43] on div "6258 Spring Forest Cir , Jacksonville , FL 32216 Sold May 2010 for $113k (~ARV …" at bounding box center [412, 42] width 824 height 30
click at [104, 42] on div "6258 Spring Forest Cir , Jacksonville , FL 32216 Sold May 2010 for $113k (~ARV …" at bounding box center [412, 42] width 824 height 30
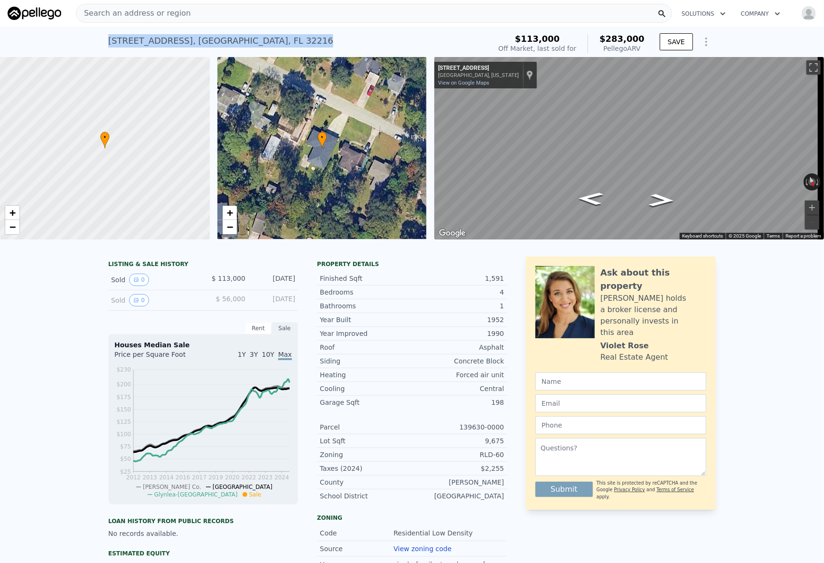
drag, startPoint x: 109, startPoint y: 41, endPoint x: 295, endPoint y: 45, distance: 186.2
click at [295, 45] on div "6258 Spring Forest Cir , Jacksonville , FL 32216 Sold May 2010 for $113k (~ARV …" at bounding box center [297, 43] width 379 height 27
click at [294, 43] on div "6258 Spring Forest Cir , Jacksonville , FL 32216 Sold May 2010 for $113k (~ARV …" at bounding box center [297, 43] width 379 height 27
click at [275, 38] on div "6258 Spring Forest Cir , Jacksonville , FL 32216" at bounding box center [220, 40] width 225 height 13
drag, startPoint x: 225, startPoint y: 42, endPoint x: 70, endPoint y: 51, distance: 155.0
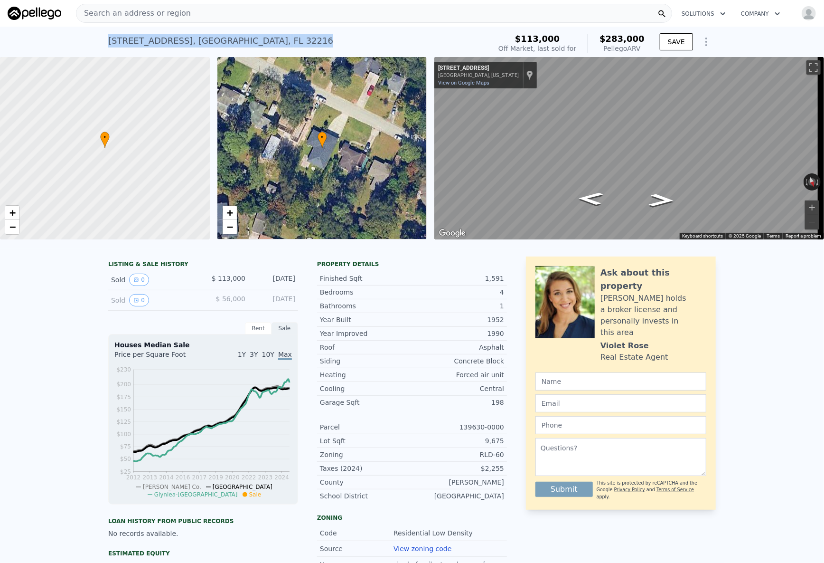
click at [70, 51] on div "6258 Spring Forest Cir , Jacksonville , FL 32216 Sold May 2010 for $113k (~ARV …" at bounding box center [412, 42] width 824 height 30
click at [82, 39] on div "6258 Spring Forest Cir , Jacksonville , FL 32216 Sold May 2010 for $113k (~ARV …" at bounding box center [412, 42] width 824 height 30
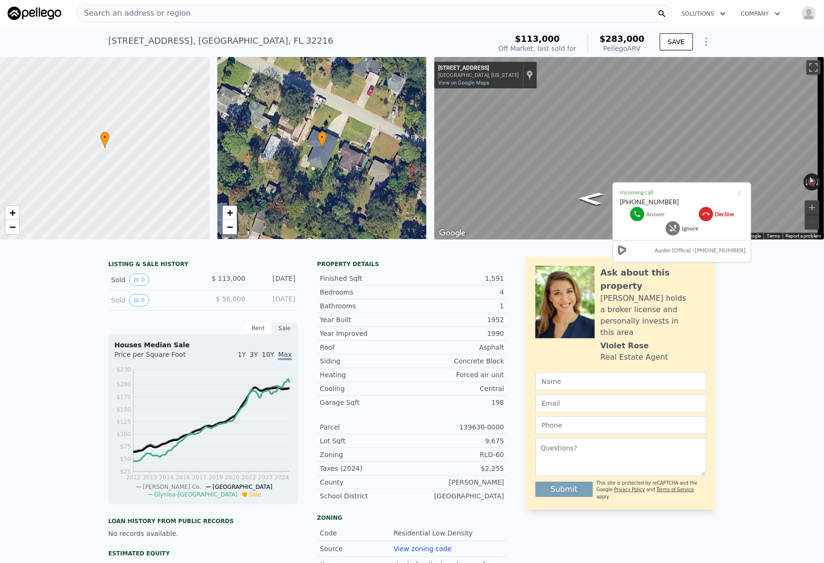
click at [639, 217] on icon at bounding box center [637, 214] width 8 height 8
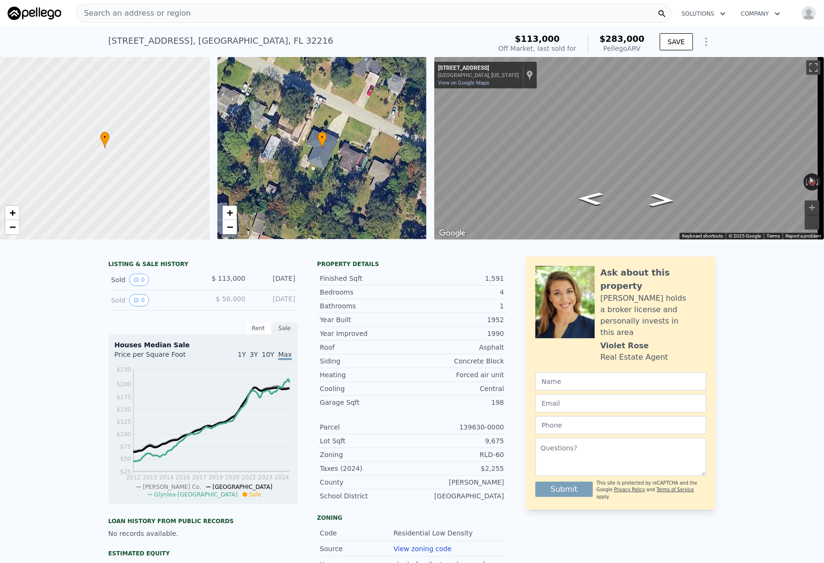
click at [103, 12] on span "Search an address or region" at bounding box center [133, 13] width 114 height 11
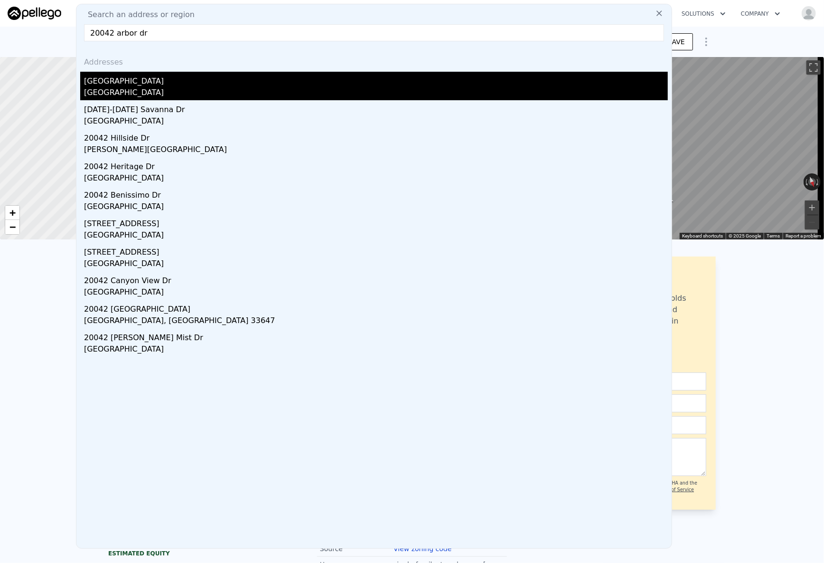
type input "20042 arbor dr"
click at [166, 75] on div "20042 Arbor Creek Dr" at bounding box center [376, 79] width 584 height 15
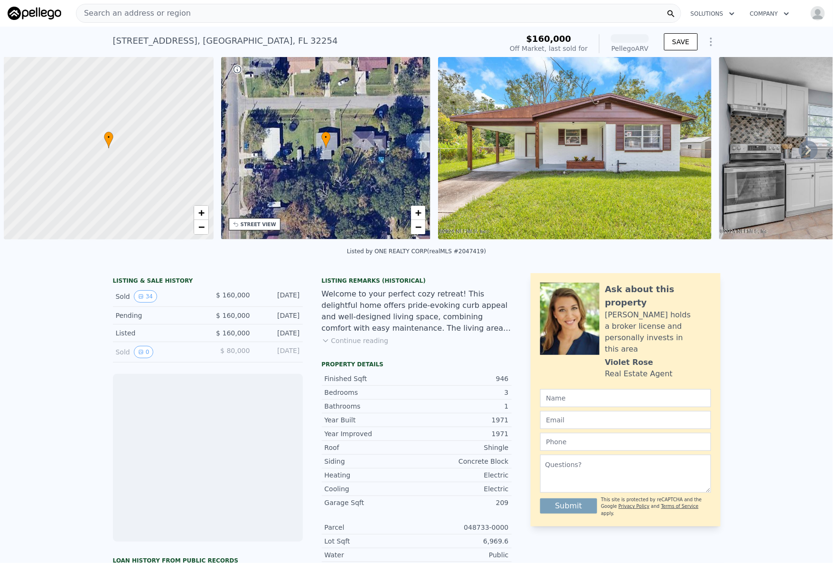
scroll to position [0, 4]
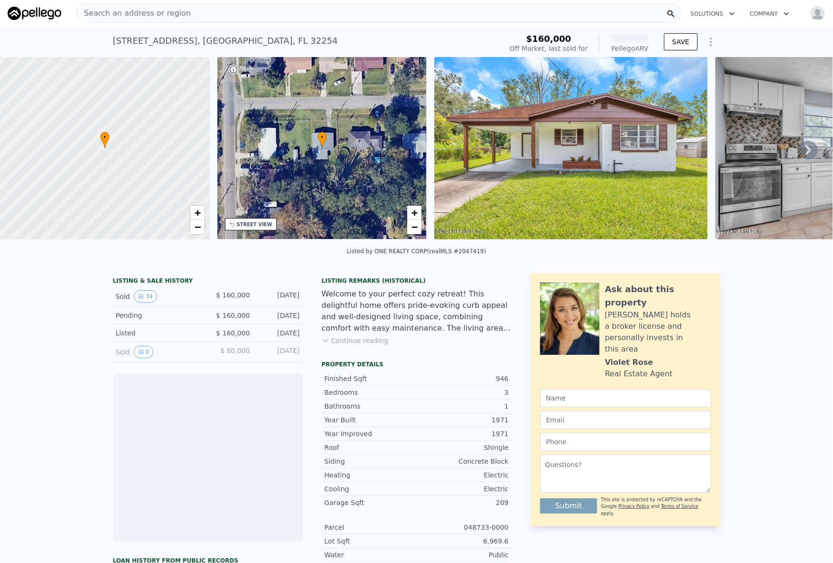
click at [202, 41] on div "[STREET_ADDRESS]" at bounding box center [225, 40] width 225 height 13
click at [202, 41] on div "3152 W 19th St , Jacksonville , FL 32254" at bounding box center [225, 40] width 225 height 13
copy div "3152 W 19th St , Jacksonville , FL 32254 Sold Oct 2024 for $160k (~ARV )"
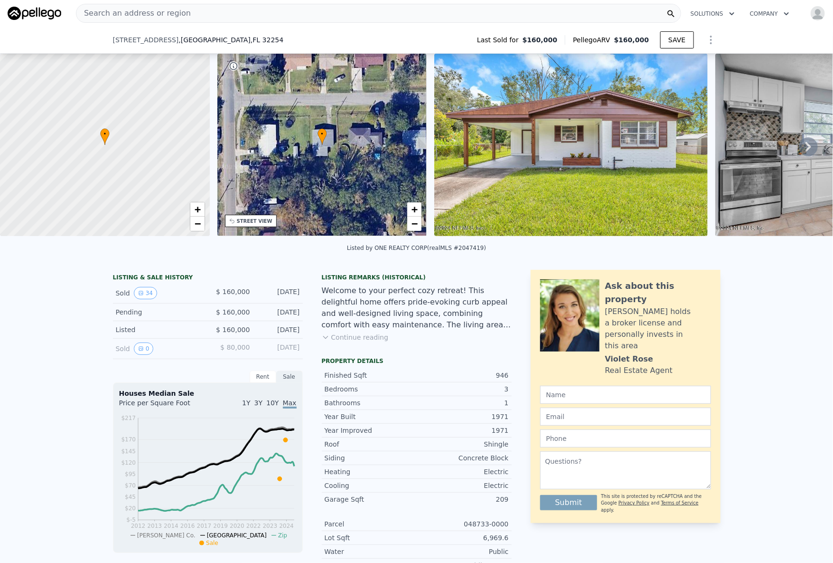
scroll to position [83, 0]
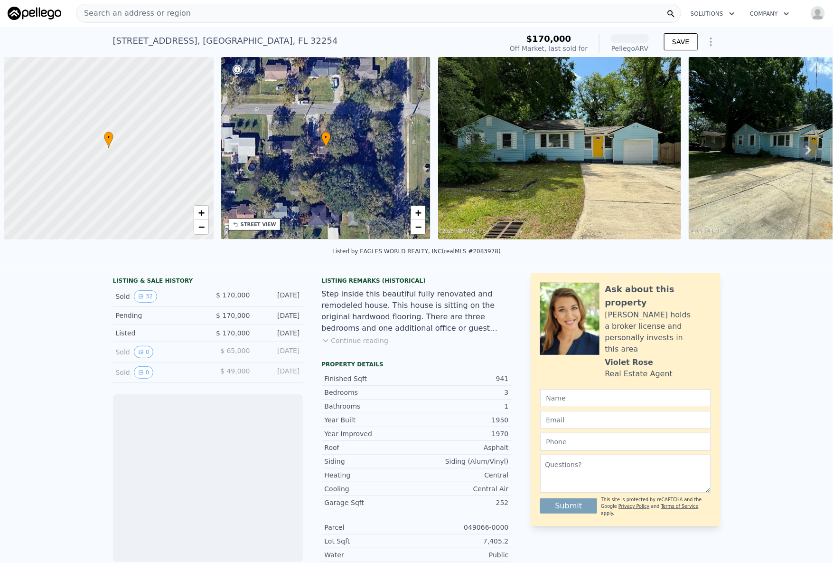
scroll to position [0, 4]
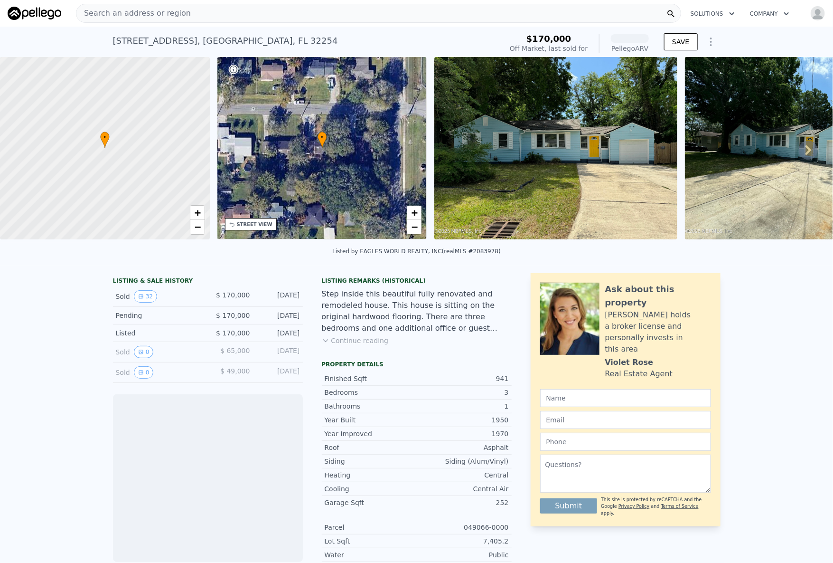
click at [213, 38] on div "[STREET_ADDRESS]" at bounding box center [225, 40] width 225 height 13
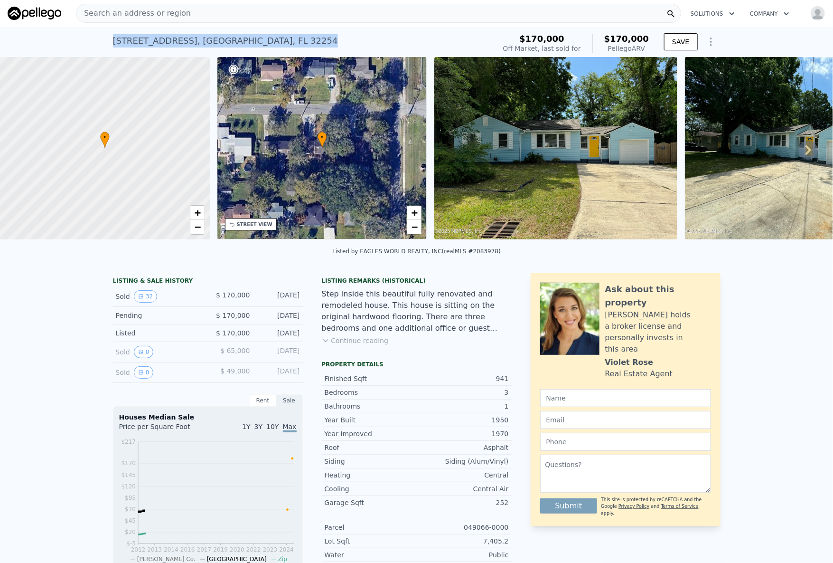
copy div "[STREET_ADDRESS] Sold [DATE] for $170k (~ARV )"
